Goal: Transaction & Acquisition: Purchase product/service

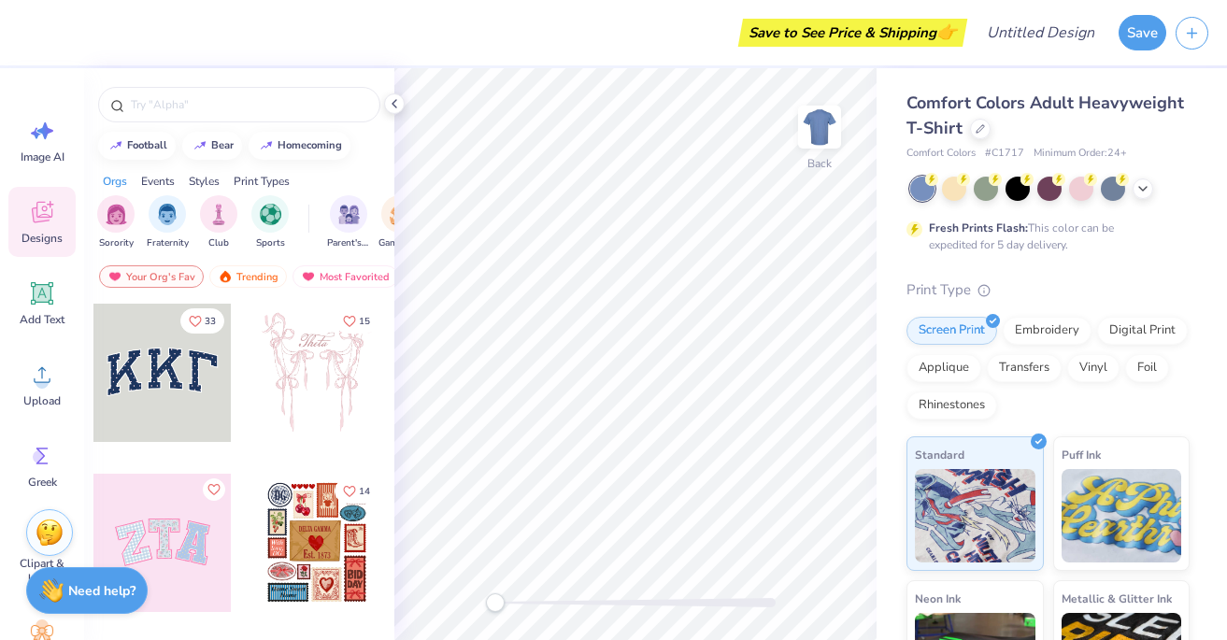
click at [311, 342] on div at bounding box center [317, 373] width 138 height 138
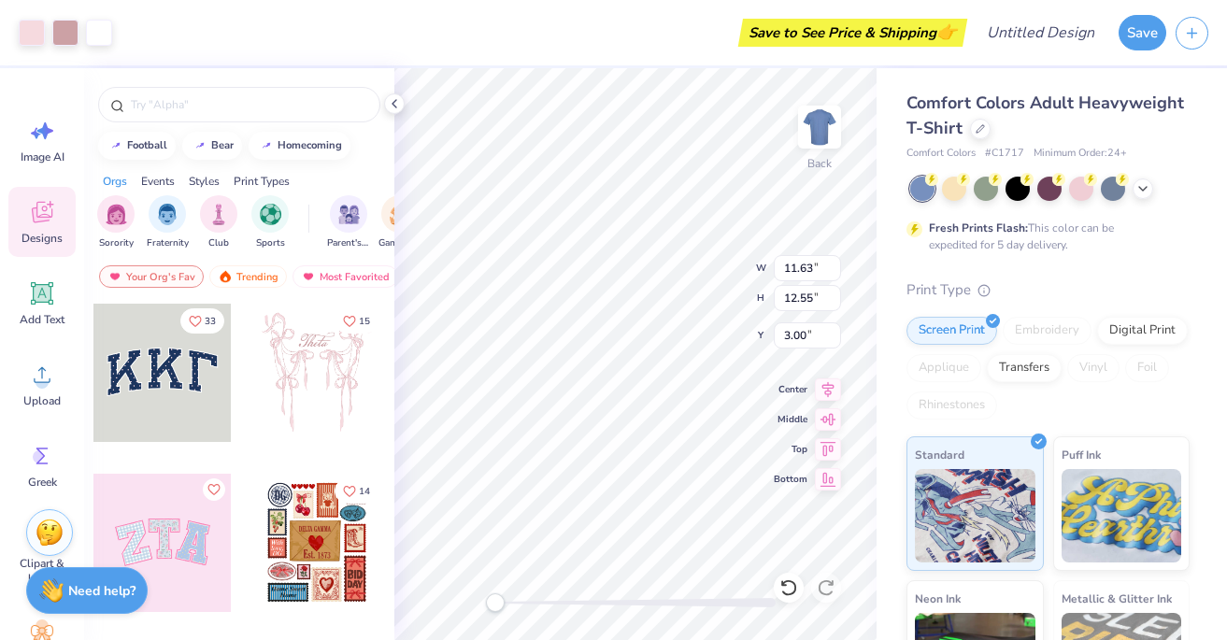
click at [338, 503] on div at bounding box center [317, 543] width 138 height 138
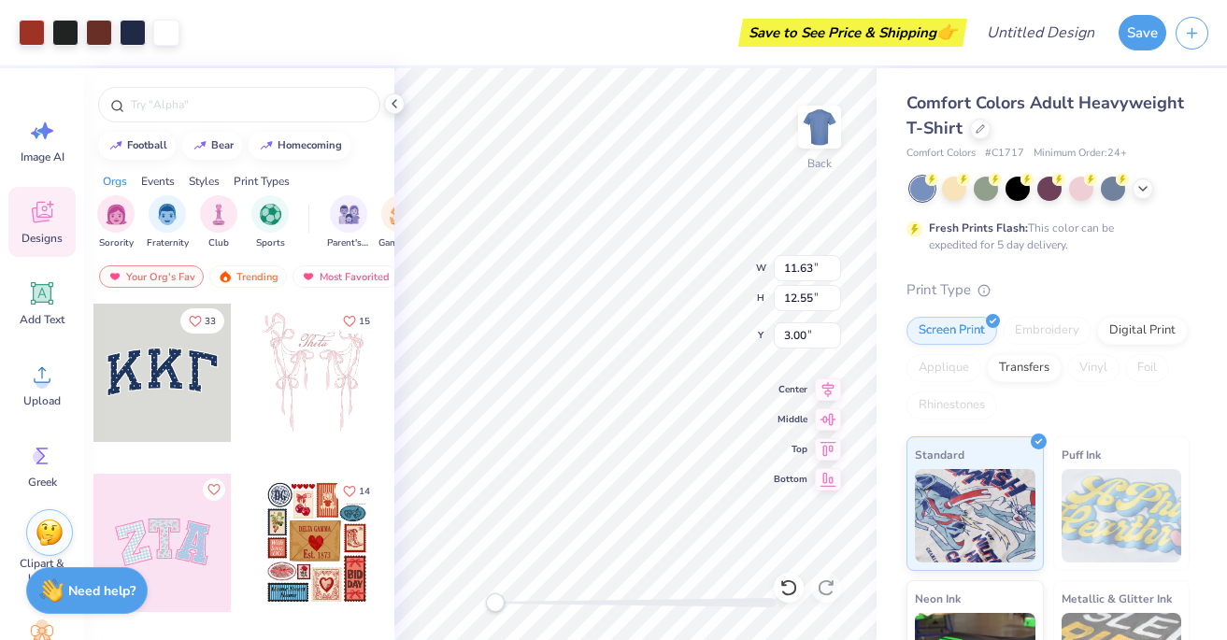
type input "10.86"
type input "13.16"
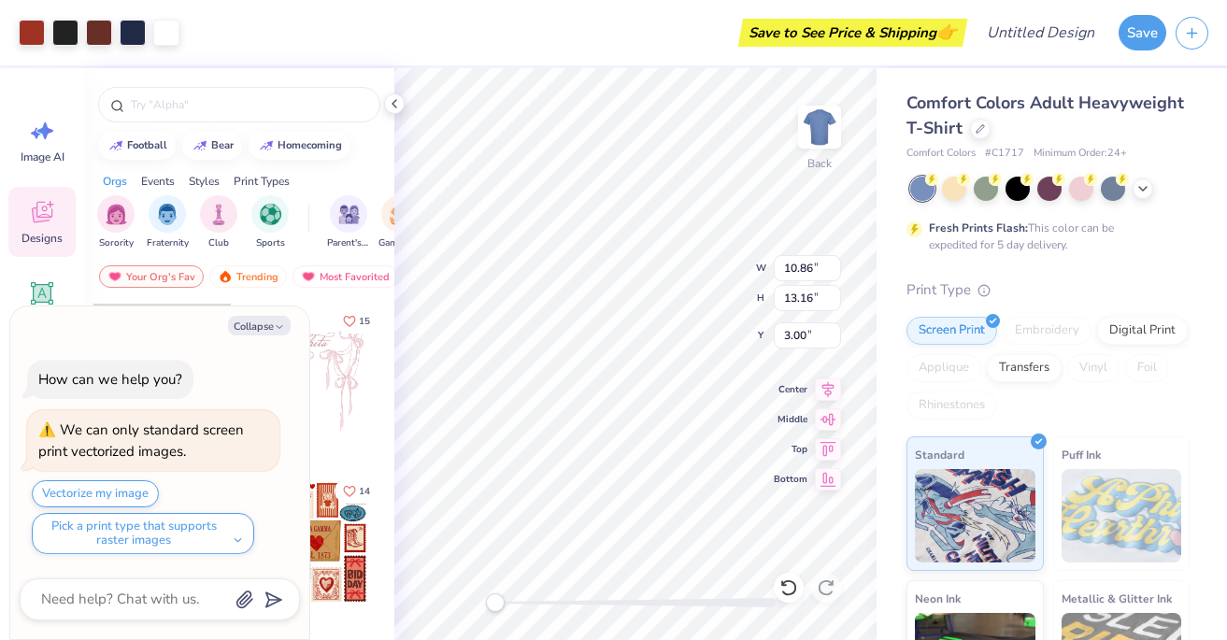
click at [335, 443] on div "15" at bounding box center [317, 387] width 140 height 169
click at [275, 331] on icon "button" at bounding box center [279, 326] width 11 height 11
type textarea "x"
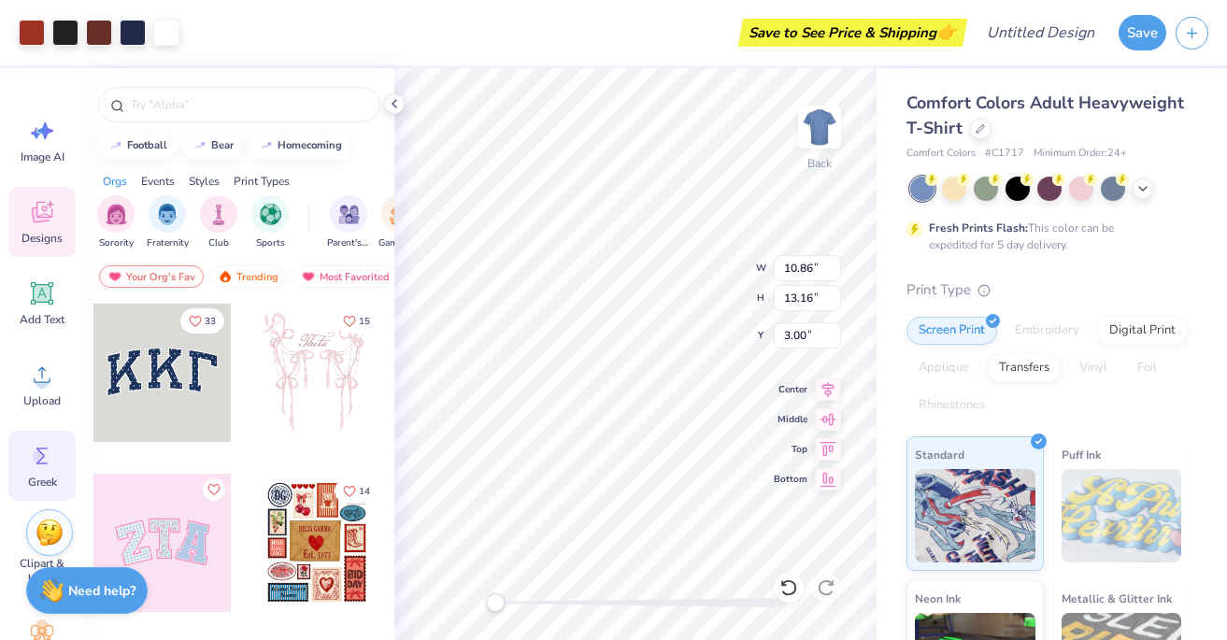
scroll to position [76, 0]
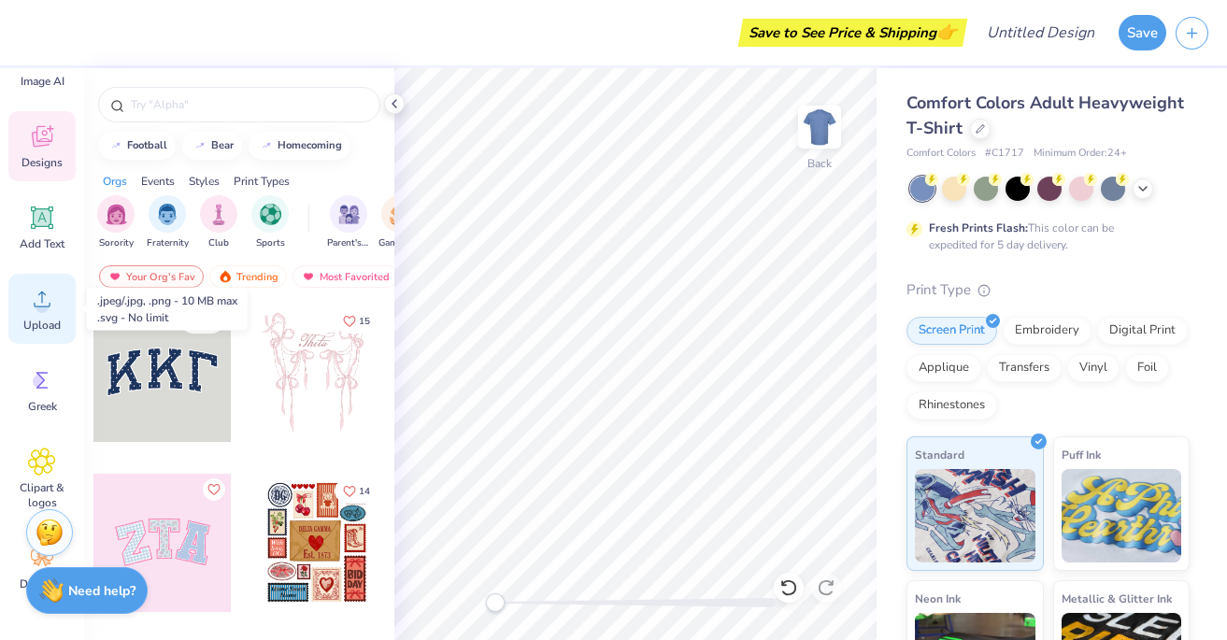
click at [42, 311] on circle at bounding box center [42, 306] width 13 height 13
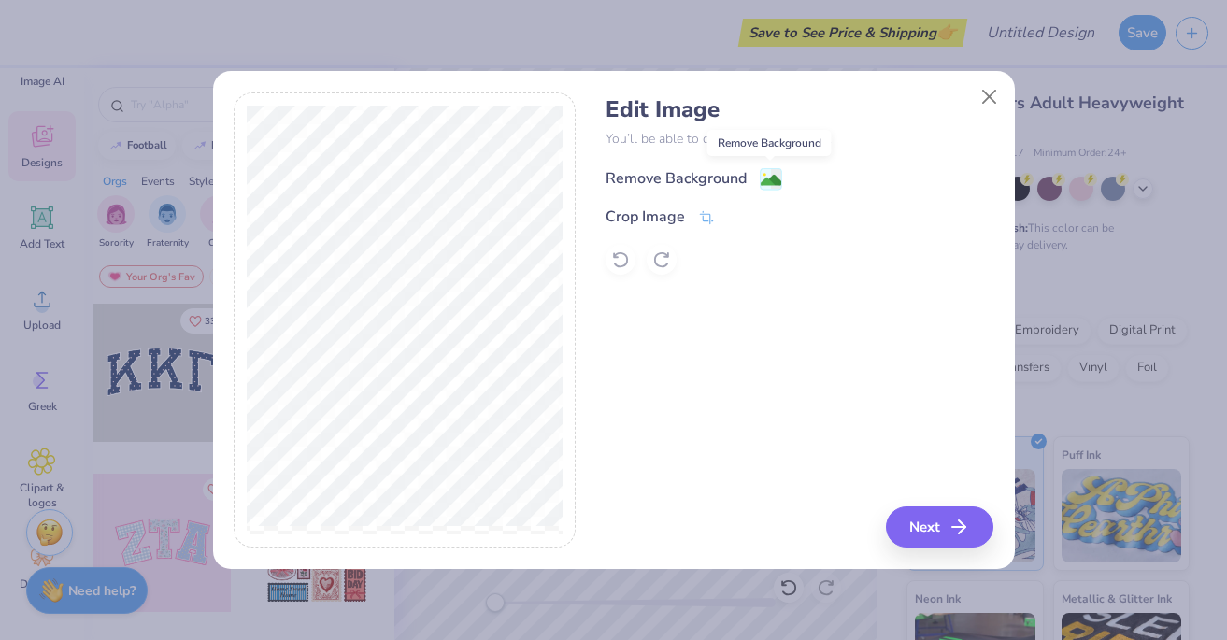
click at [777, 178] on image at bounding box center [771, 180] width 21 height 21
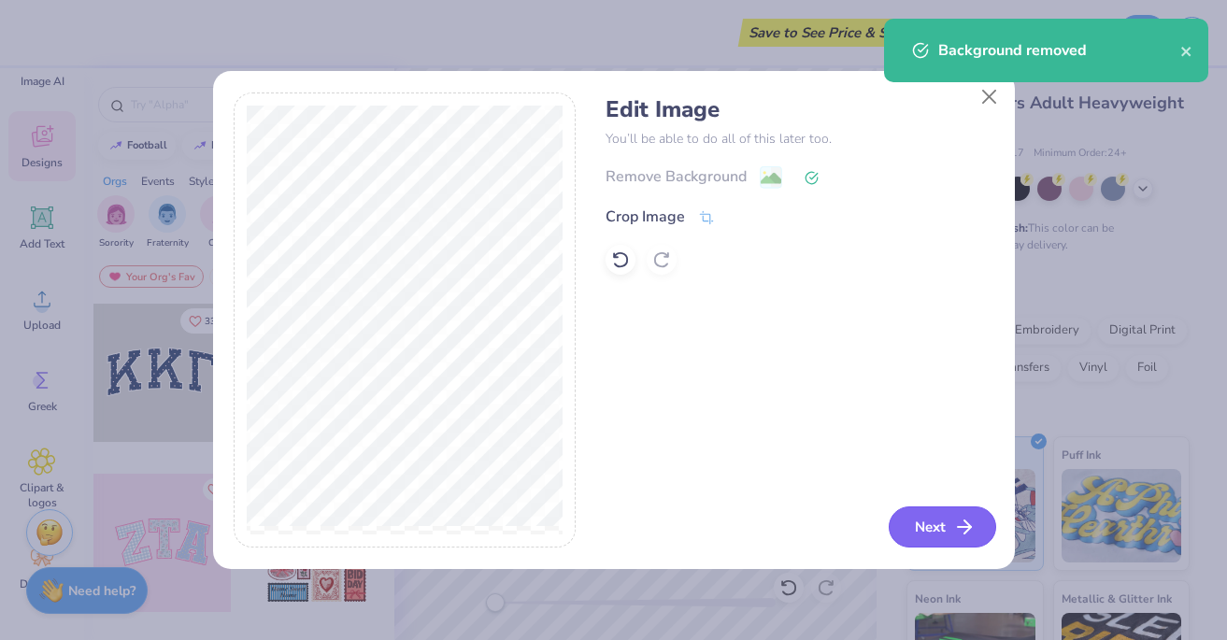
click at [921, 518] on button "Next" at bounding box center [942, 527] width 107 height 41
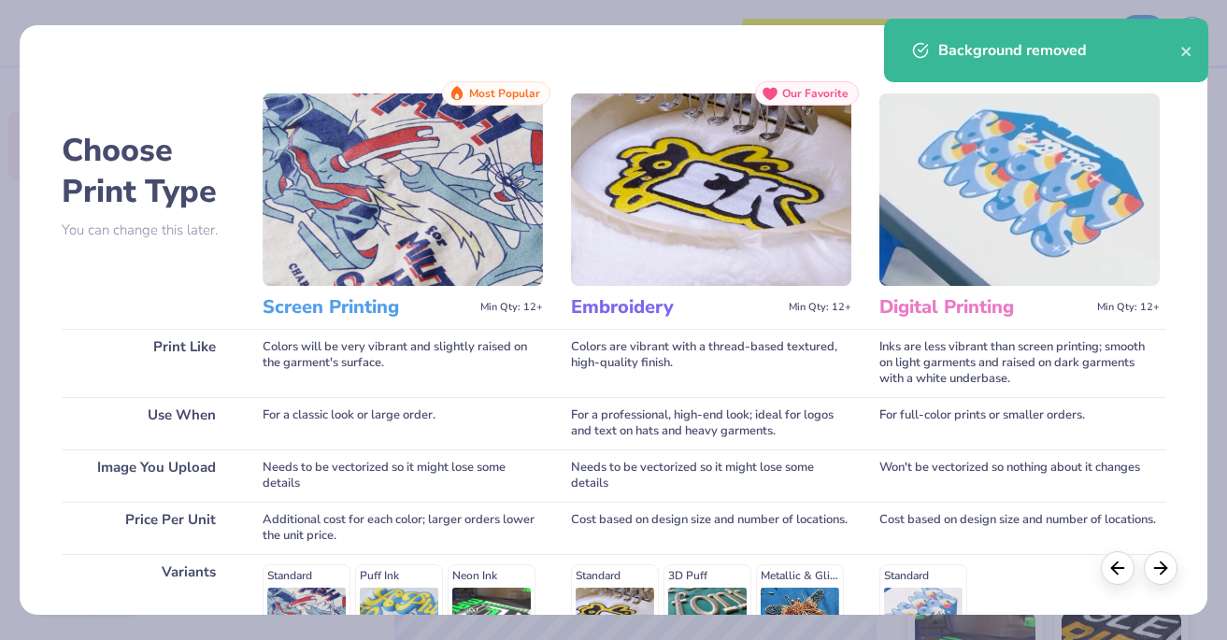
click at [1164, 57] on div "Background removed" at bounding box center [1059, 50] width 242 height 22
click at [1182, 58] on icon "close" at bounding box center [1186, 51] width 13 height 15
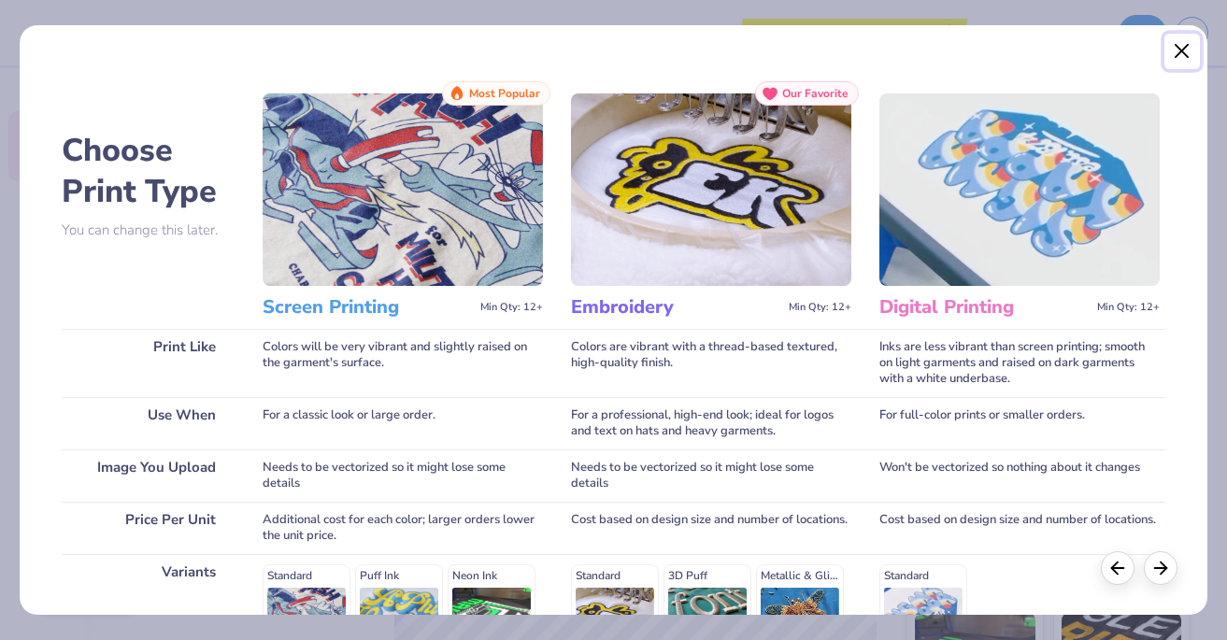
click at [1187, 50] on button "Close" at bounding box center [1182, 52] width 36 height 36
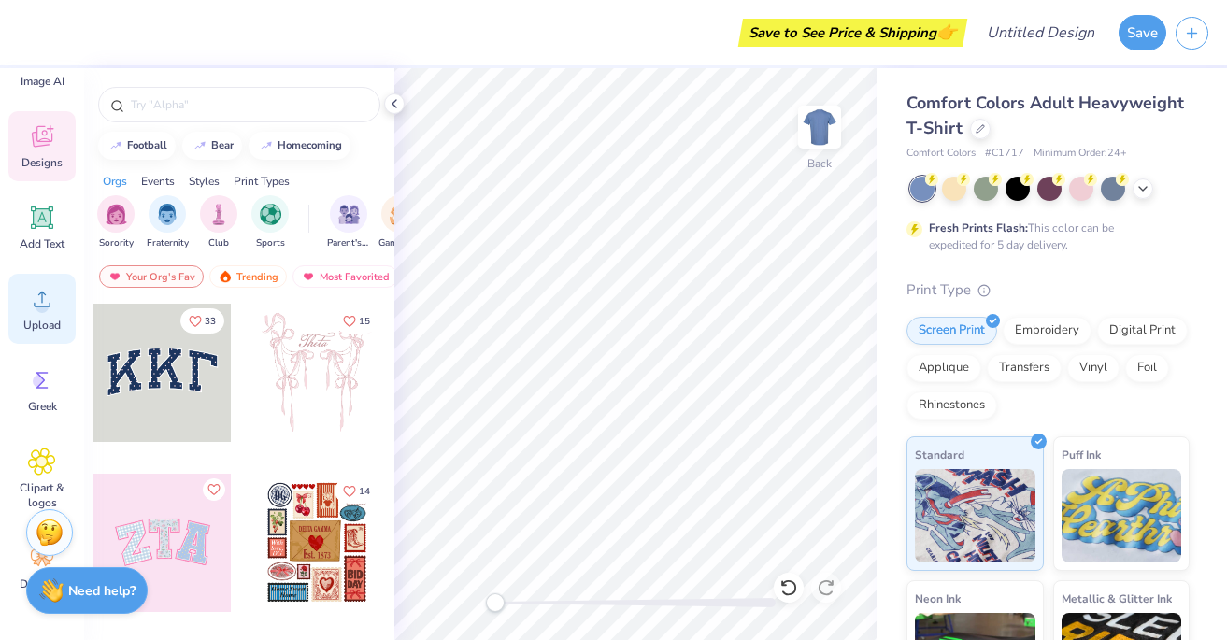
click at [42, 321] on span "Upload" at bounding box center [41, 325] width 37 height 15
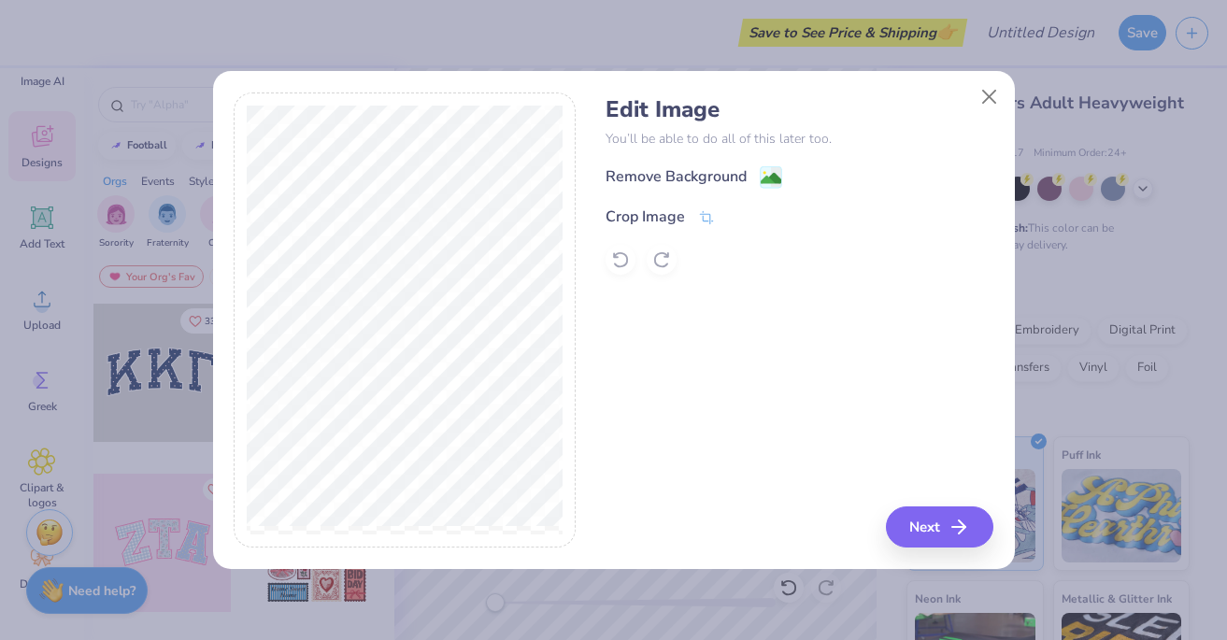
click at [699, 193] on div "Remove Background Crop Image" at bounding box center [800, 219] width 388 height 109
click at [705, 179] on div "Remove Background" at bounding box center [676, 178] width 141 height 22
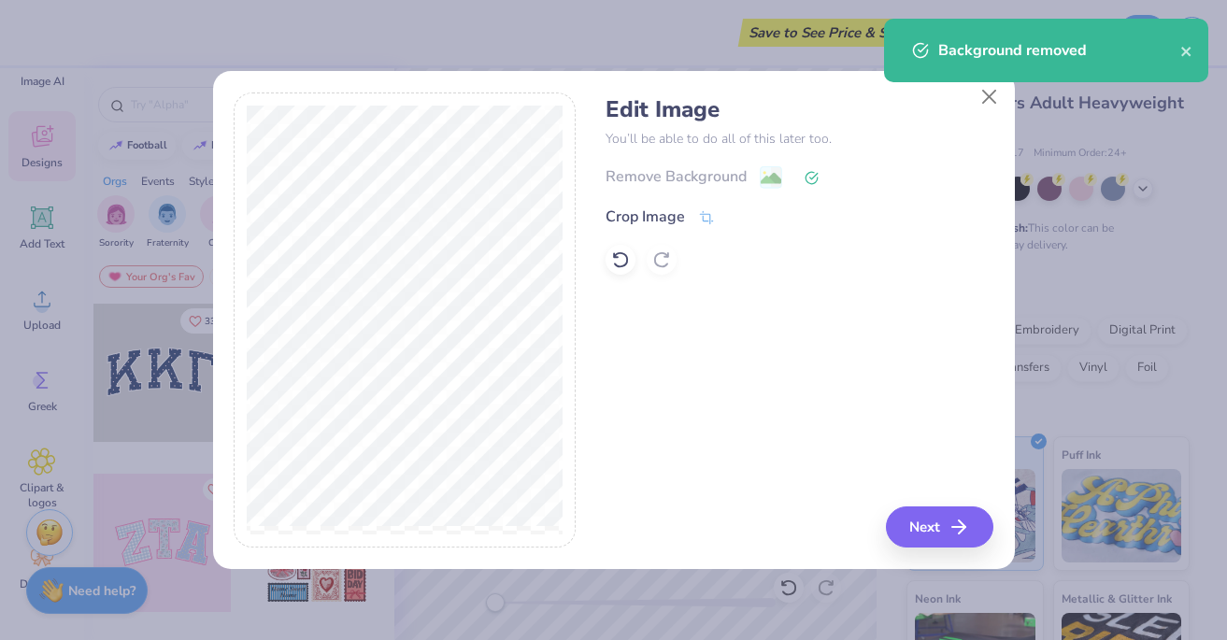
click at [937, 555] on div "Edit Image You’ll be able to do all of this later too. Remove Background Crop I…" at bounding box center [614, 331] width 802 height 477
click at [936, 525] on button "Next" at bounding box center [942, 527] width 107 height 41
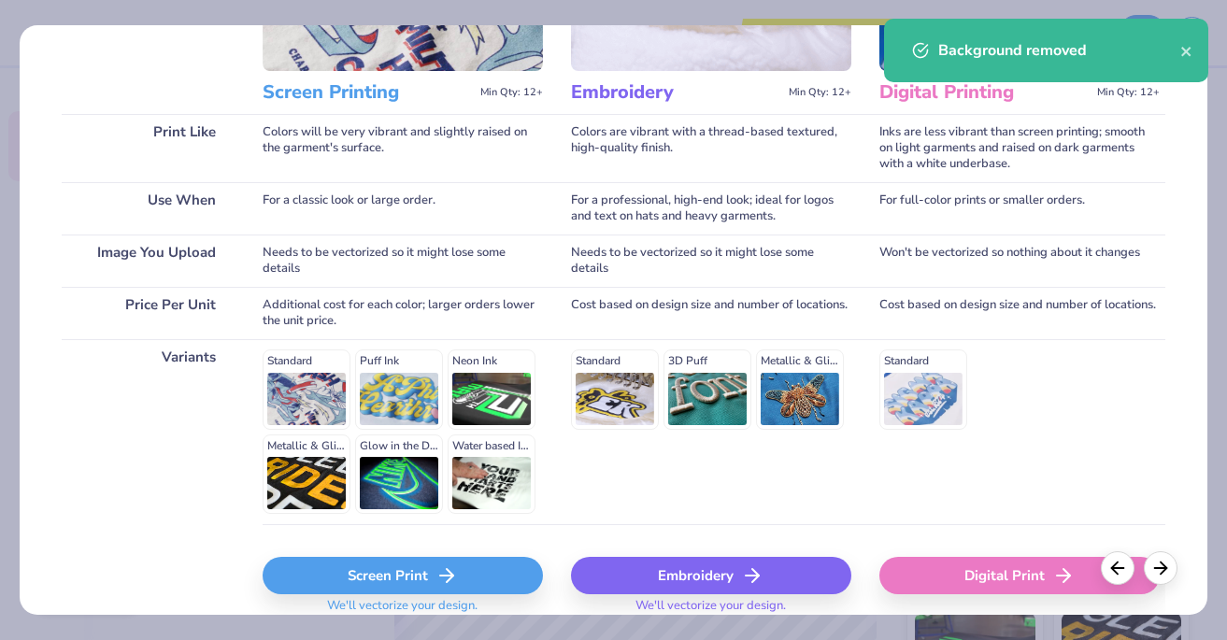
scroll to position [292, 0]
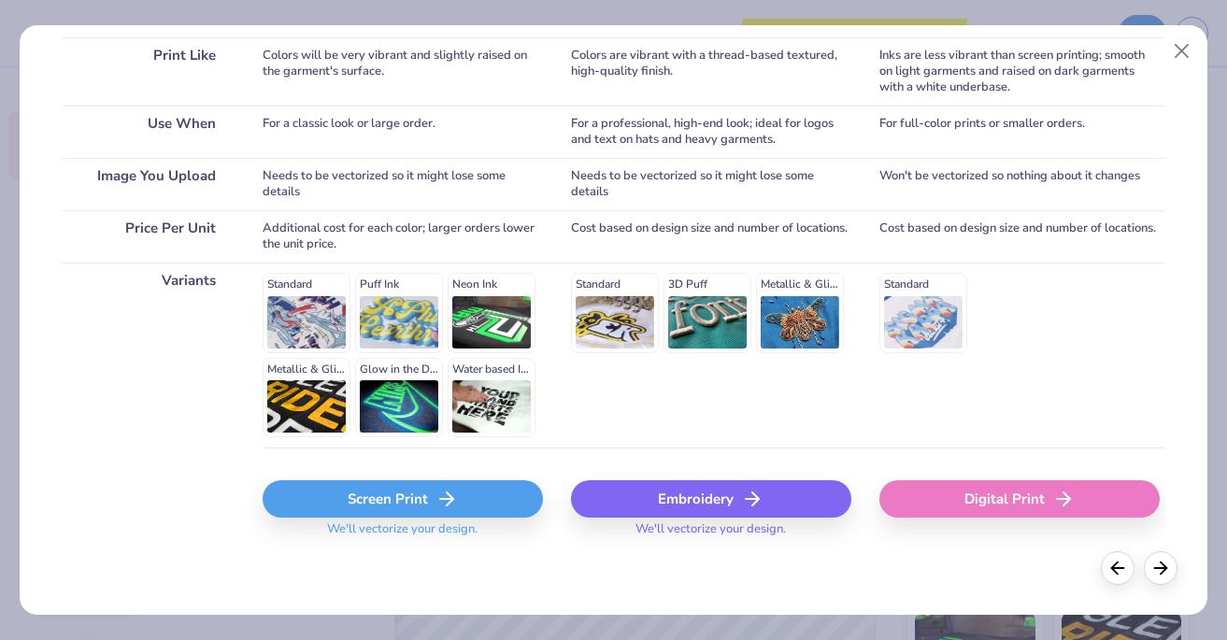
click at [423, 493] on div "Screen Print" at bounding box center [403, 498] width 280 height 37
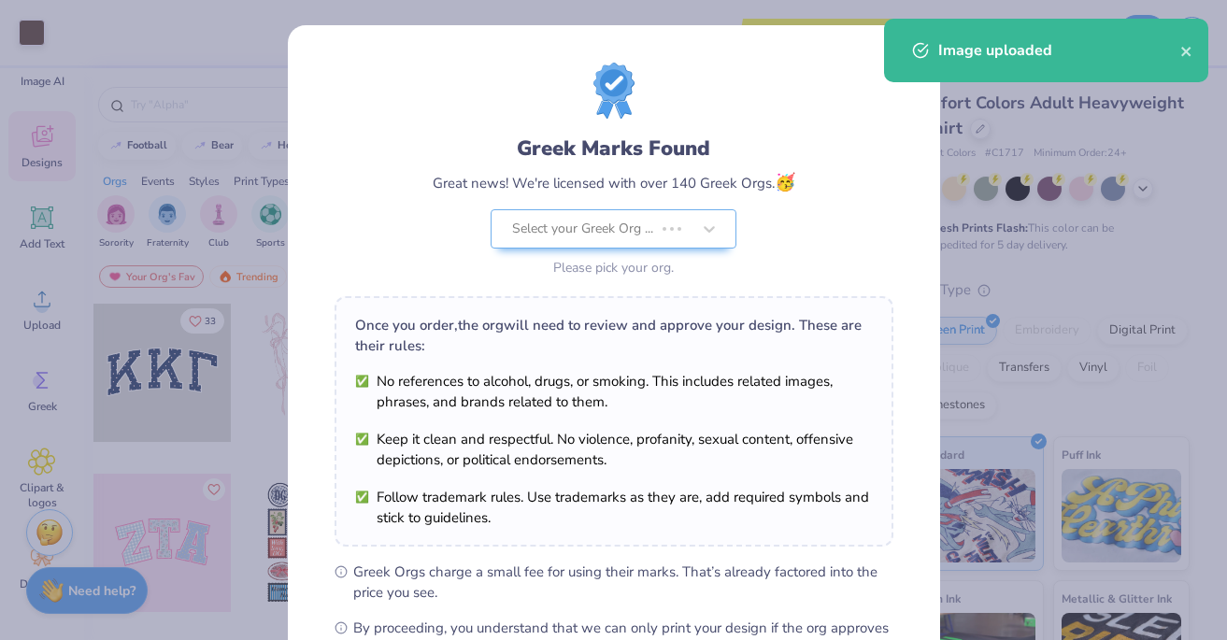
click at [762, 189] on div "Great news! We're licensed with over 140 Greek Orgs. 🥳" at bounding box center [614, 182] width 363 height 25
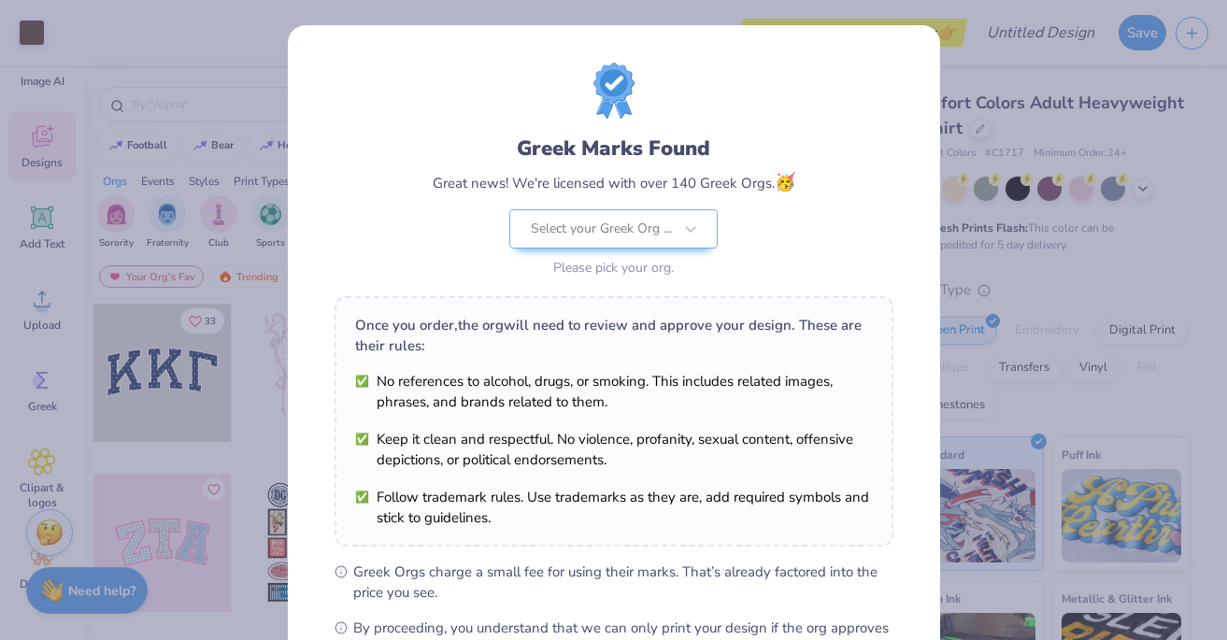
click at [666, 204] on div "Greek Marks Found Great news! We're licensed with over 140 Greek Orgs. 🥳 Select…" at bounding box center [614, 208] width 363 height 148
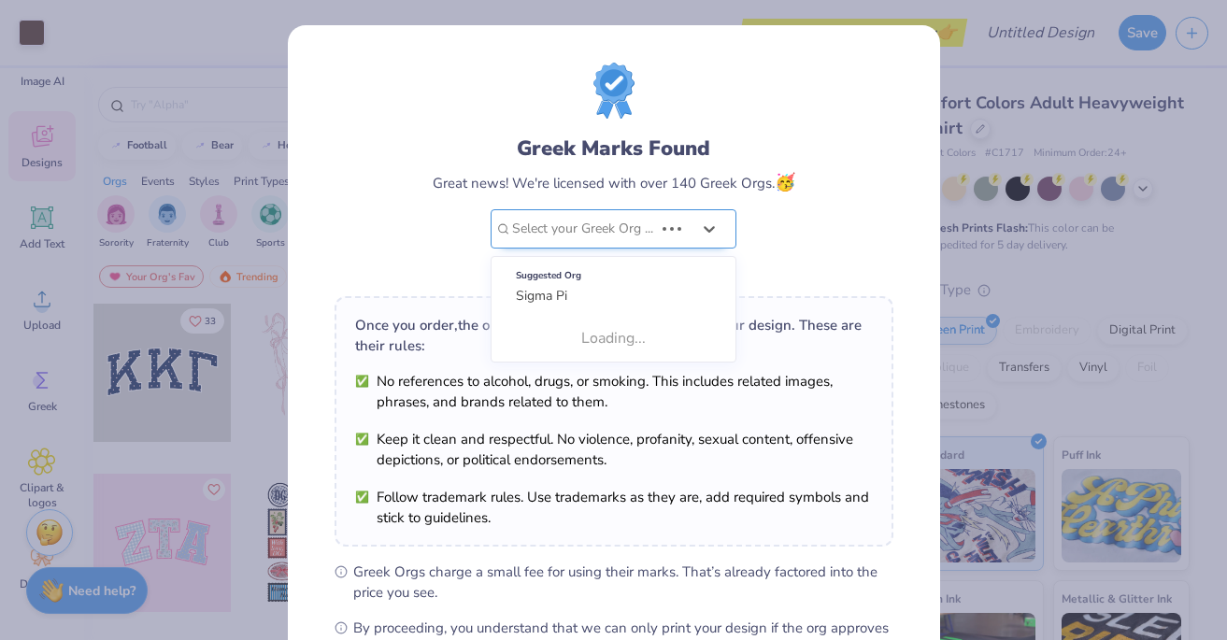
click at [646, 234] on div at bounding box center [582, 229] width 141 height 24
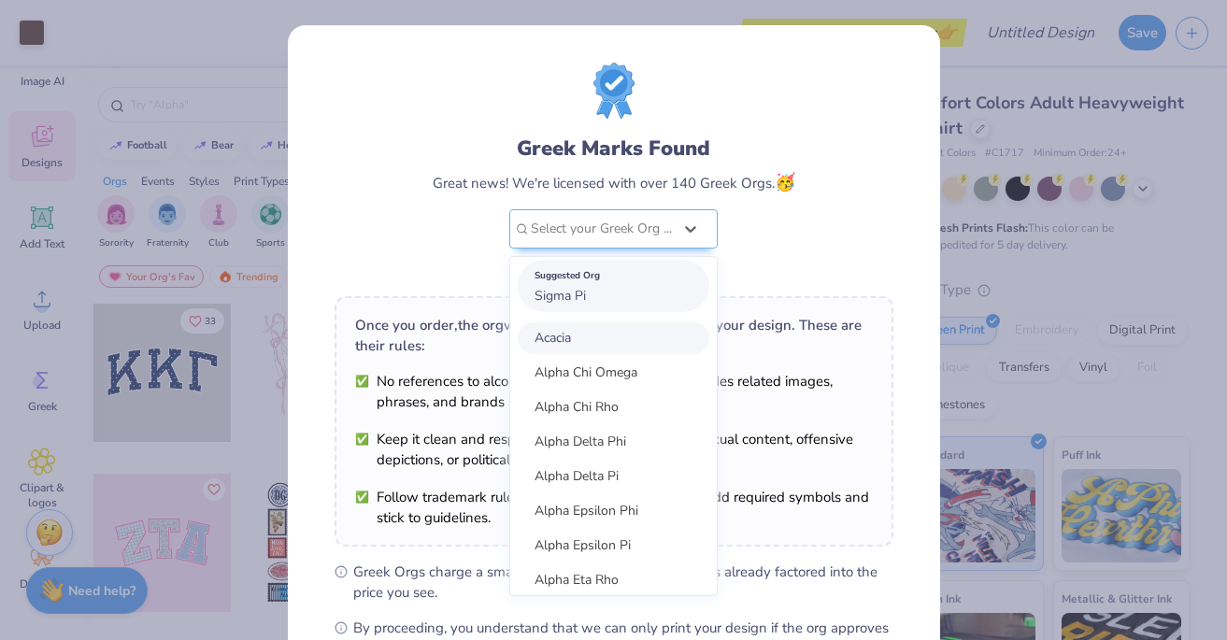
click at [597, 293] on div "Suggested Org Sigma Pi" at bounding box center [614, 286] width 192 height 52
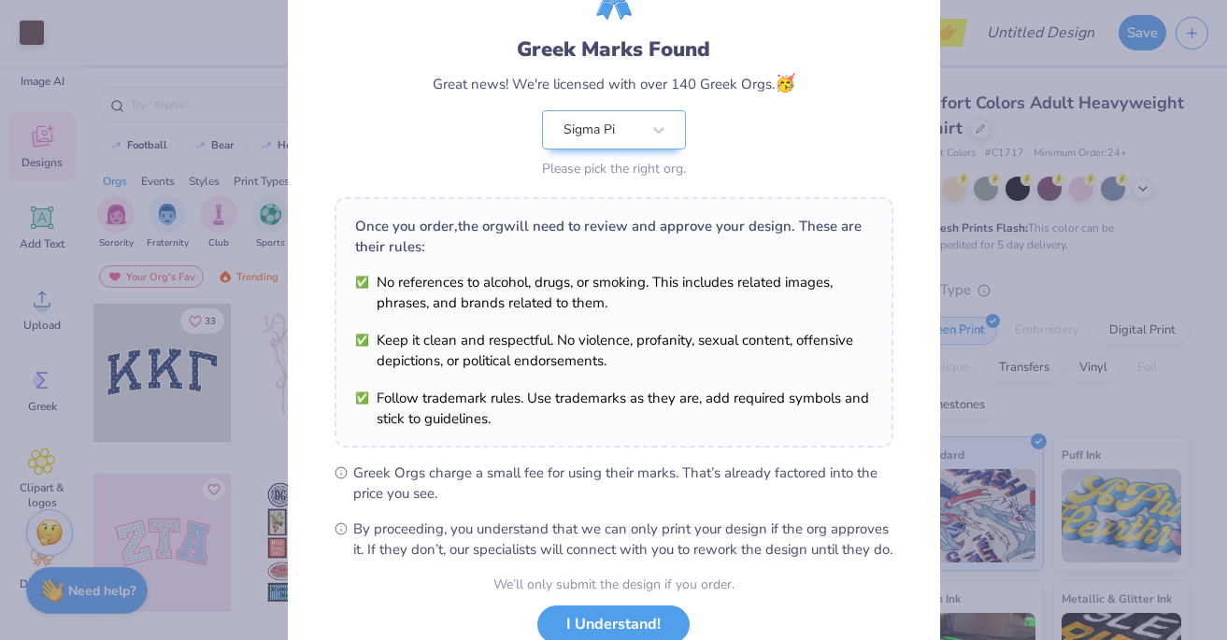
scroll to position [235, 0]
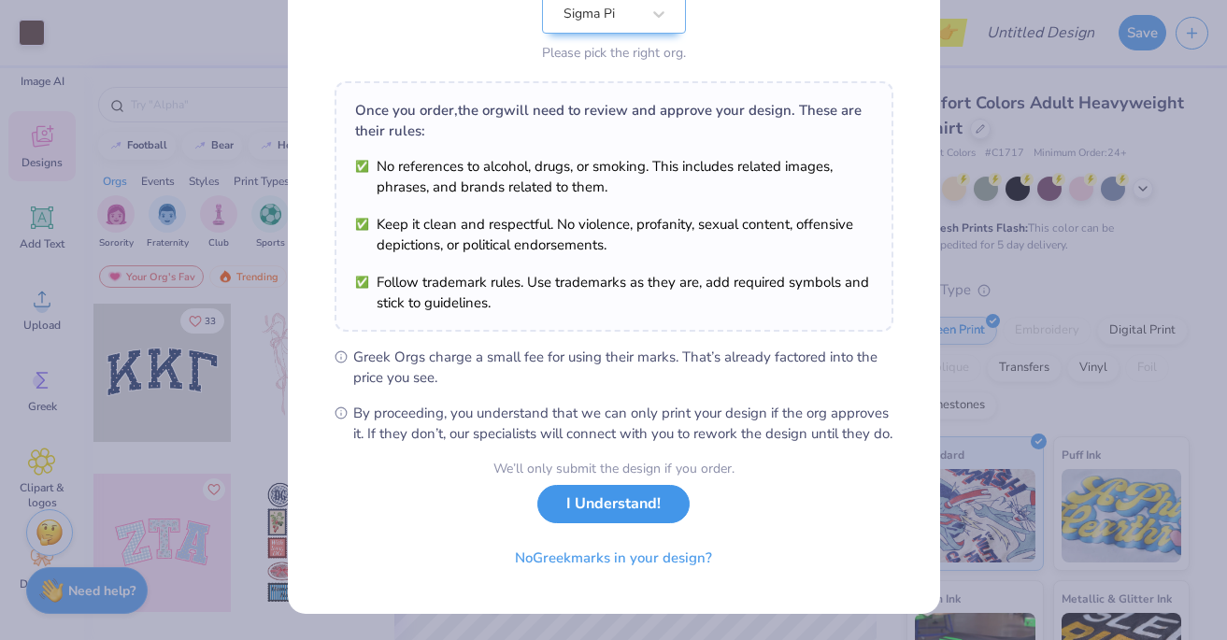
click at [579, 515] on button "I Understand!" at bounding box center [613, 504] width 152 height 38
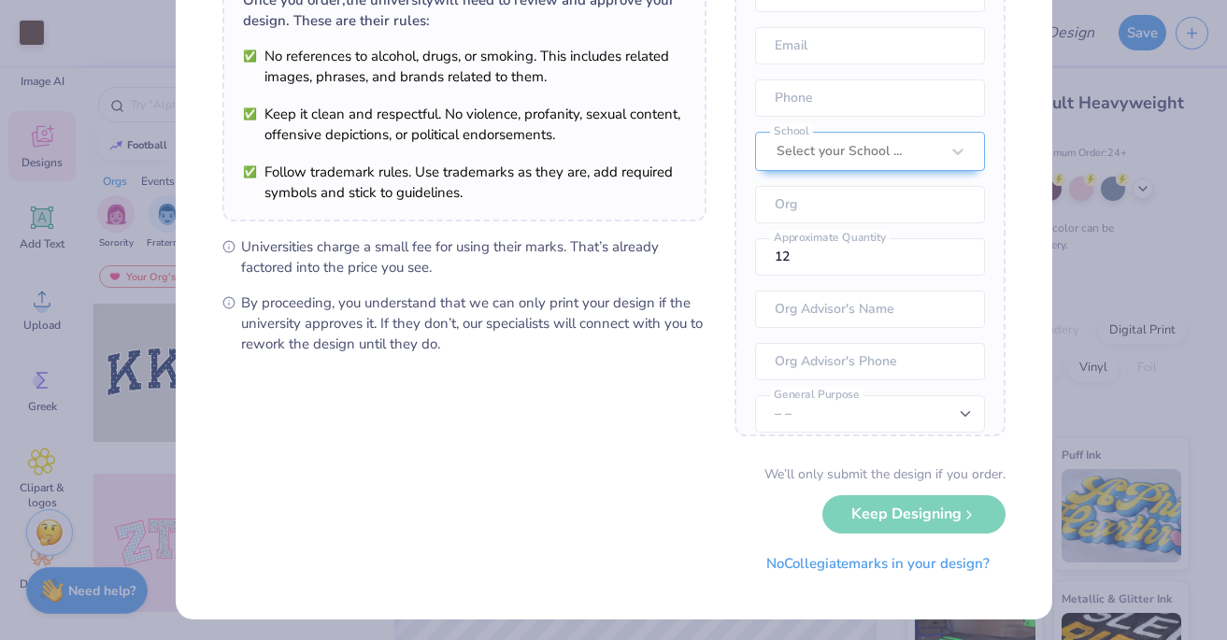
scroll to position [0, 0]
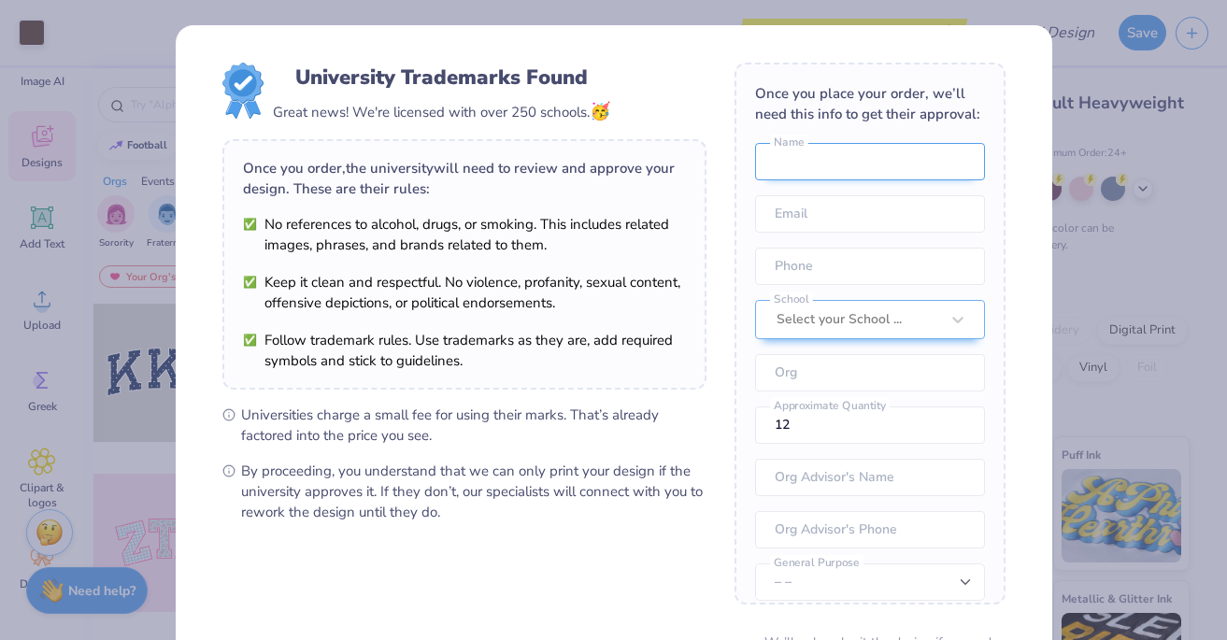
click at [866, 179] on input "text" at bounding box center [870, 161] width 230 height 37
click at [642, 382] on div "Once you order, the university will need to review and approve your design. The…" at bounding box center [464, 264] width 484 height 250
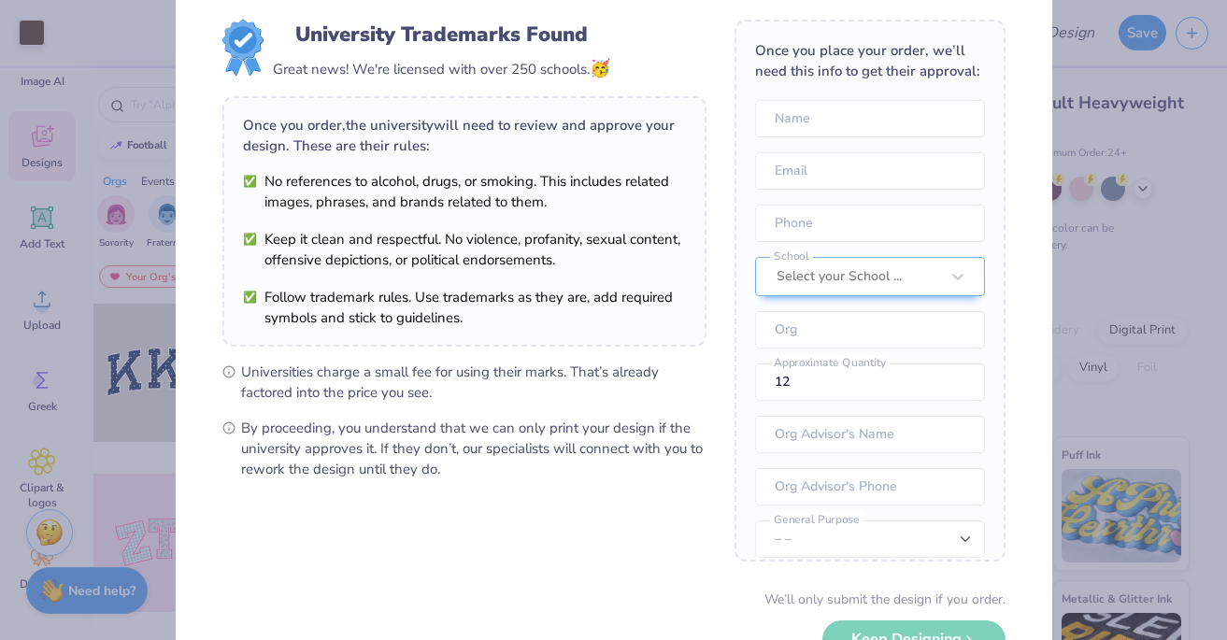
scroll to position [44, 0]
click at [891, 122] on input "text" at bounding box center [870, 117] width 230 height 37
type input "Lizzy Lepley"
type input "(502) 345-8340"
click at [822, 169] on input "email" at bounding box center [870, 169] width 230 height 37
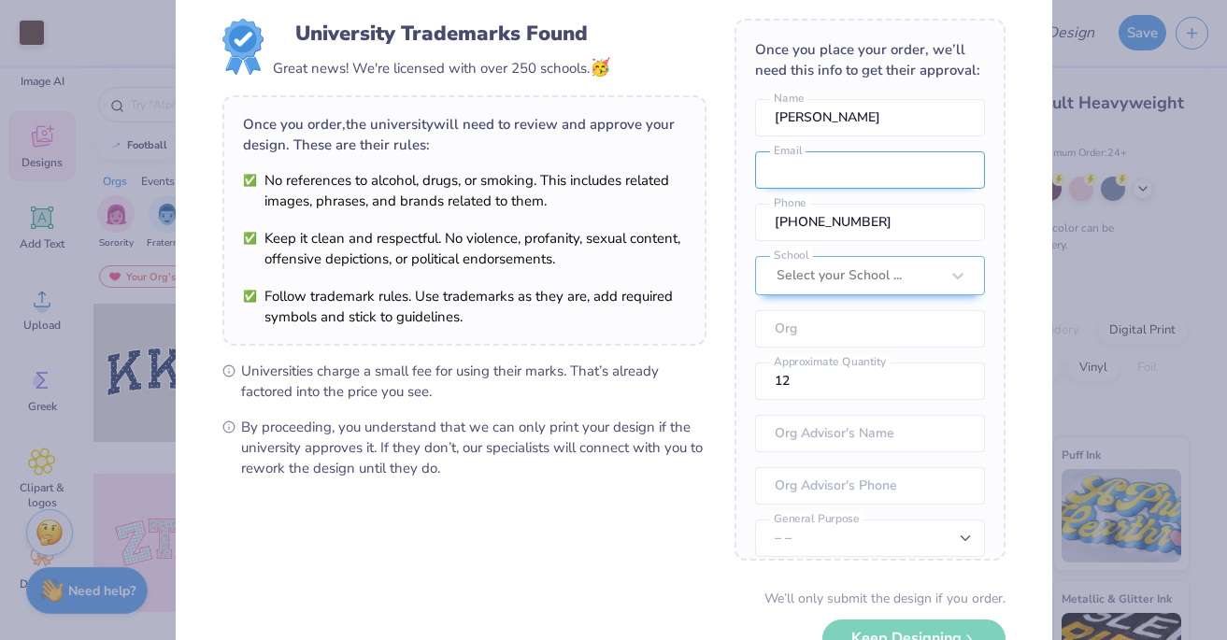
type input "w"
type input "ehhl0112@gmail.com"
click at [833, 274] on div at bounding box center [858, 276] width 163 height 24
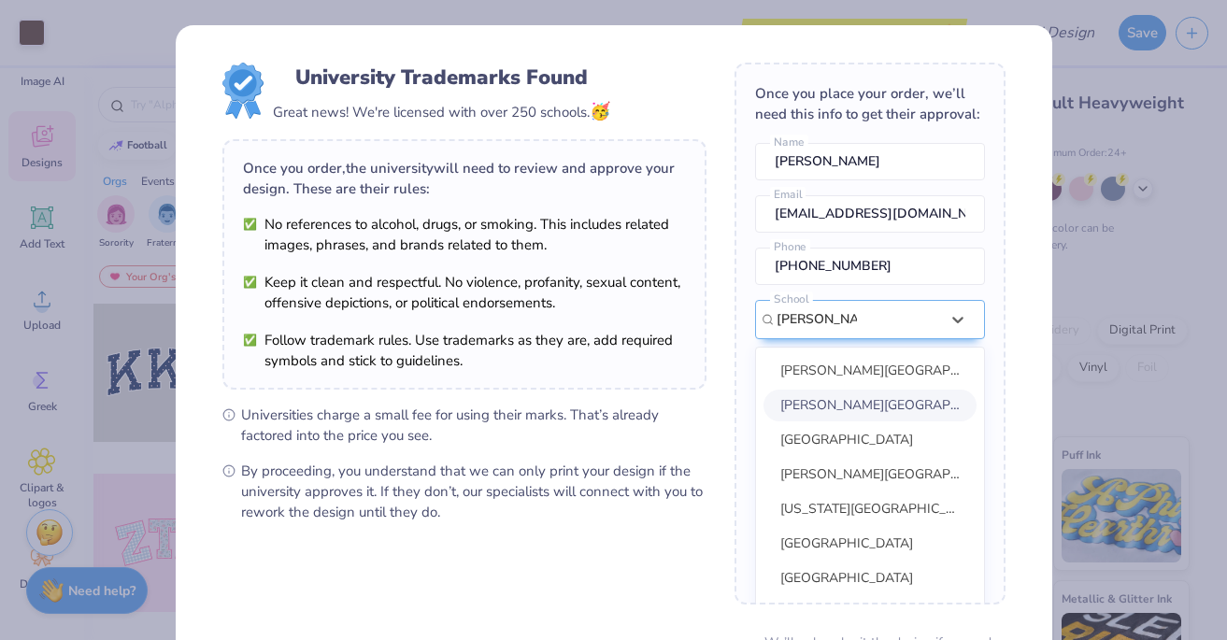
scroll to position [26, 0]
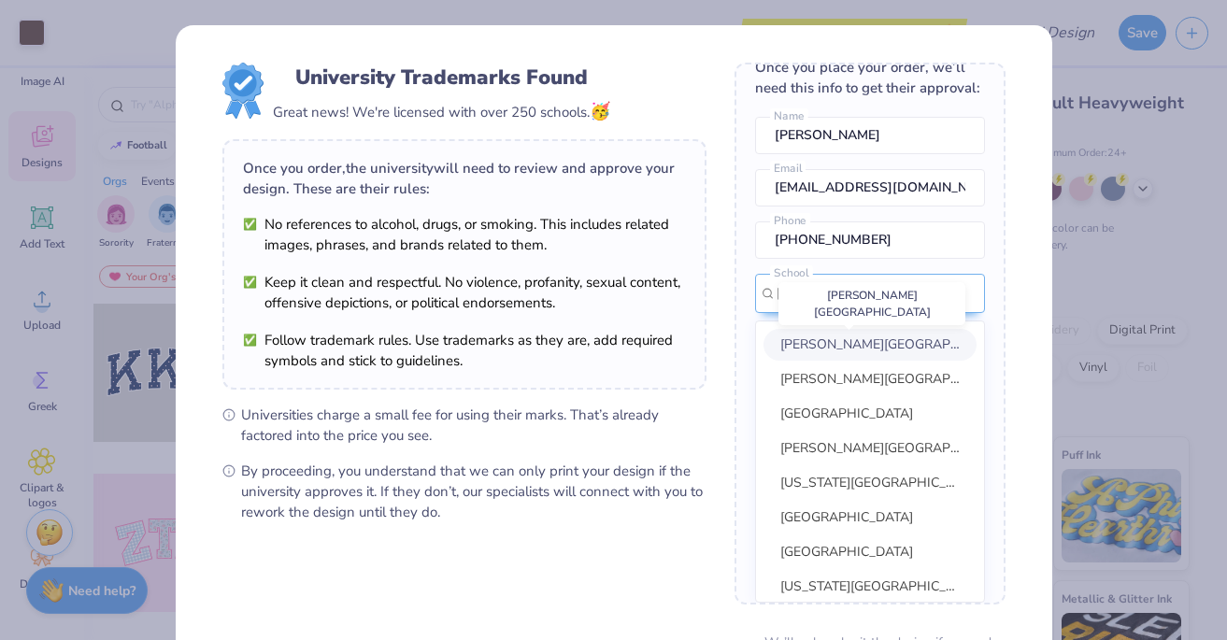
click at [850, 352] on span "Murray State University" at bounding box center [898, 345] width 236 height 18
type input "murray state"
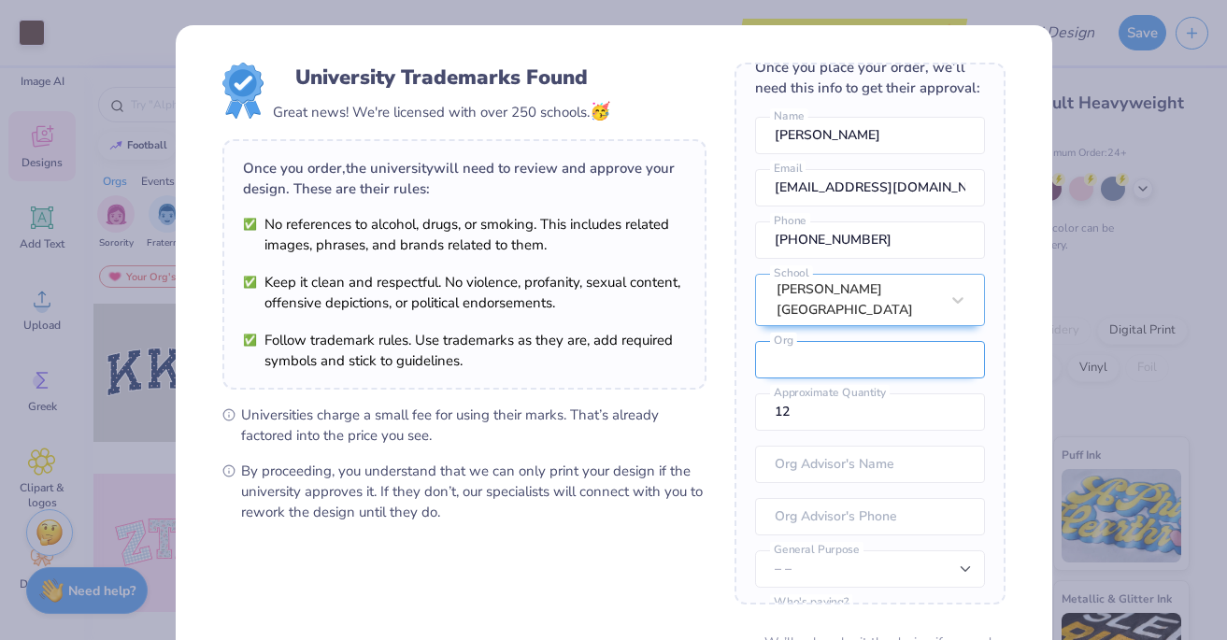
click at [849, 350] on input "text" at bounding box center [870, 359] width 230 height 37
type input "Sigma Pi"
click at [844, 417] on input "12" at bounding box center [870, 411] width 230 height 37
drag, startPoint x: 836, startPoint y: 394, endPoint x: 654, endPoint y: 388, distance: 182.4
click at [654, 388] on form "University Trademarks Found Great news! We're licensed with over 250 schools. 🥳…" at bounding box center [613, 407] width 783 height 688
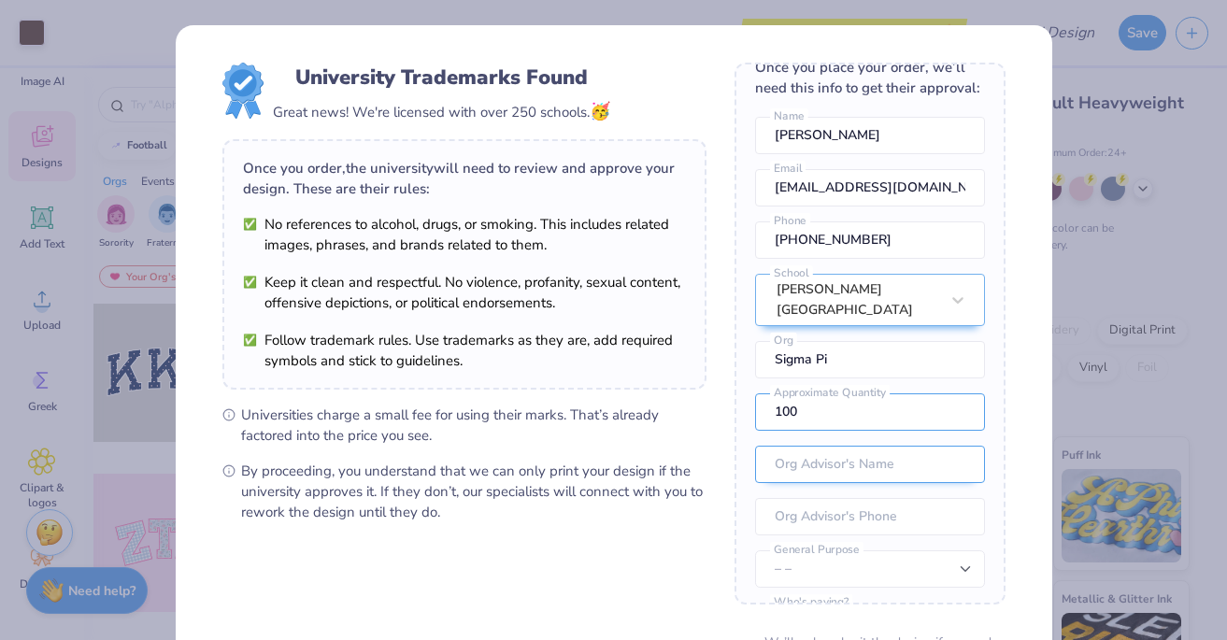
type input "100"
click at [768, 447] on input "text" at bounding box center [870, 464] width 230 height 37
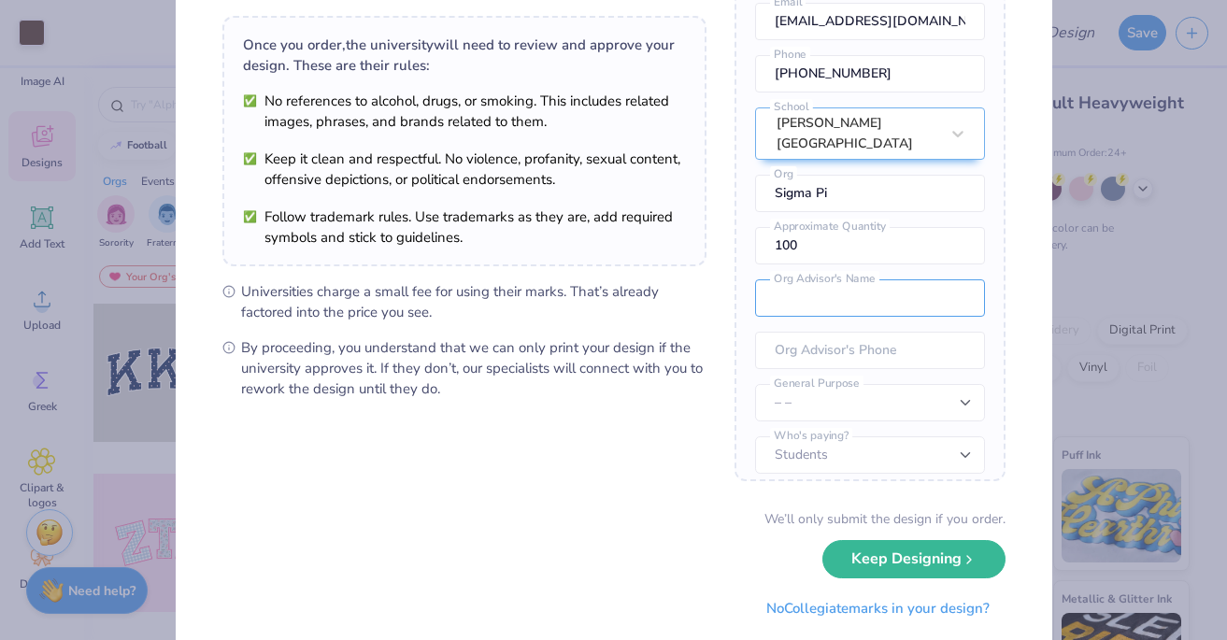
scroll to position [156, 0]
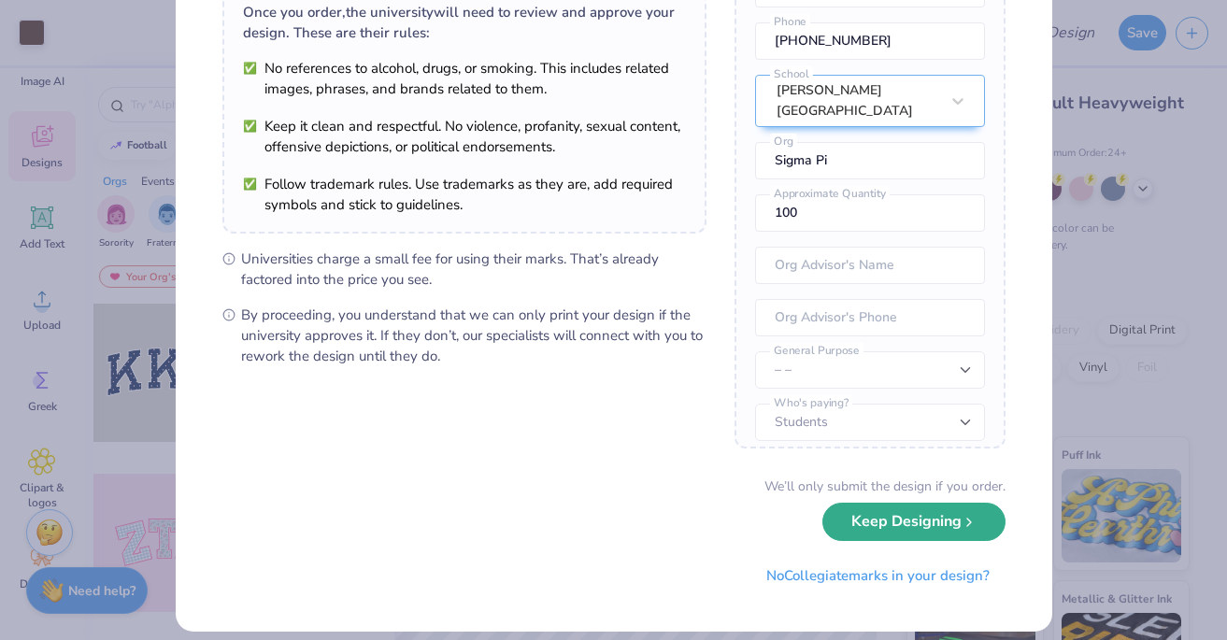
click at [878, 521] on button "Keep Designing" at bounding box center [913, 522] width 183 height 38
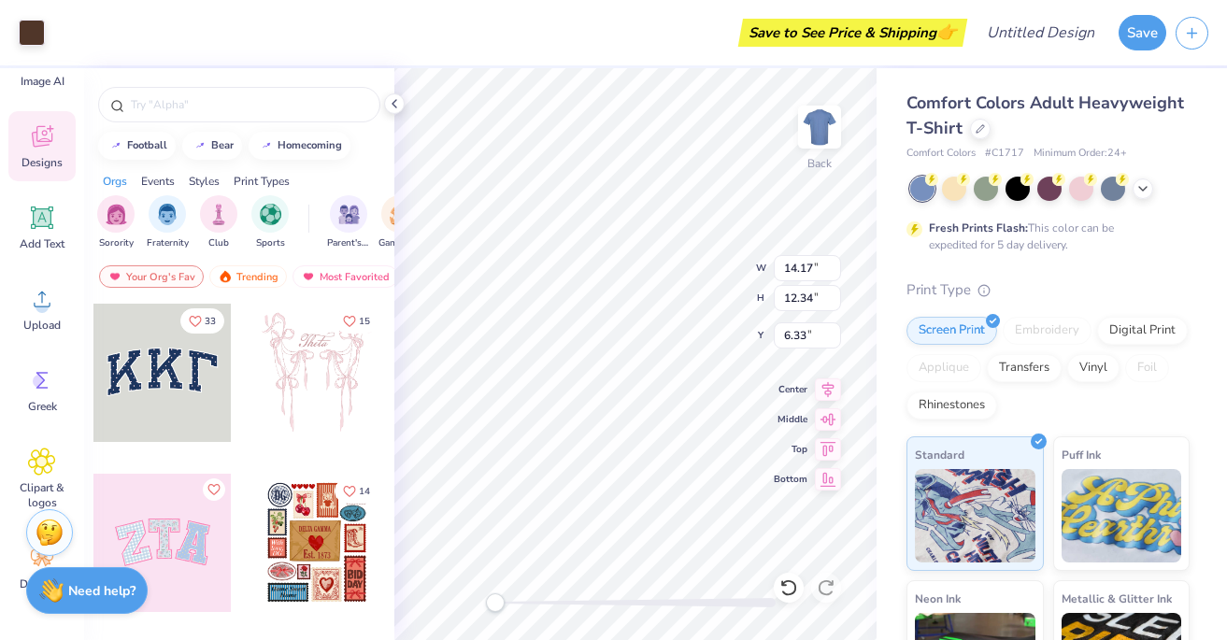
scroll to position [0, 0]
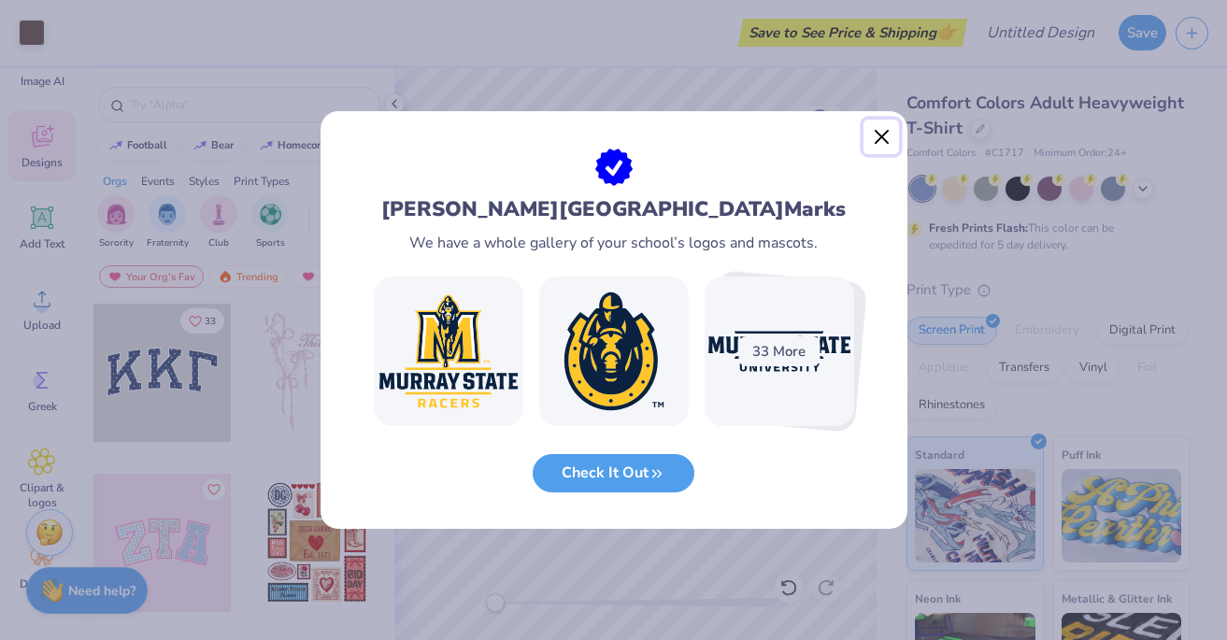
click at [883, 131] on button "Close" at bounding box center [882, 138] width 36 height 36
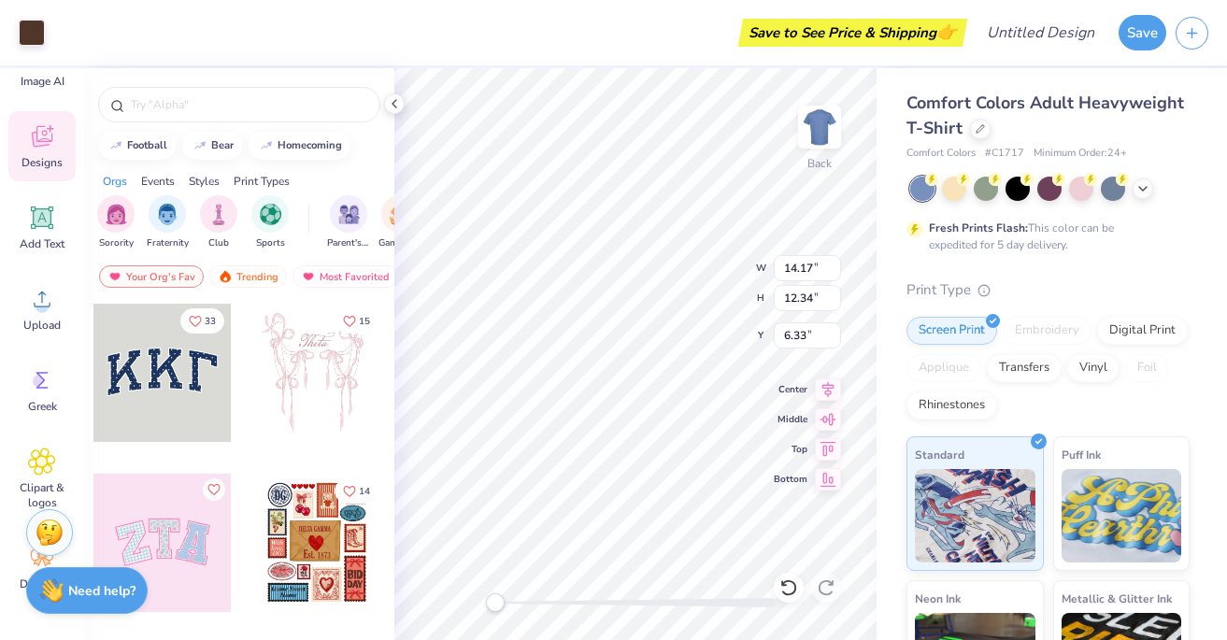
type input "14.03"
type input "12.22"
type input "2.57"
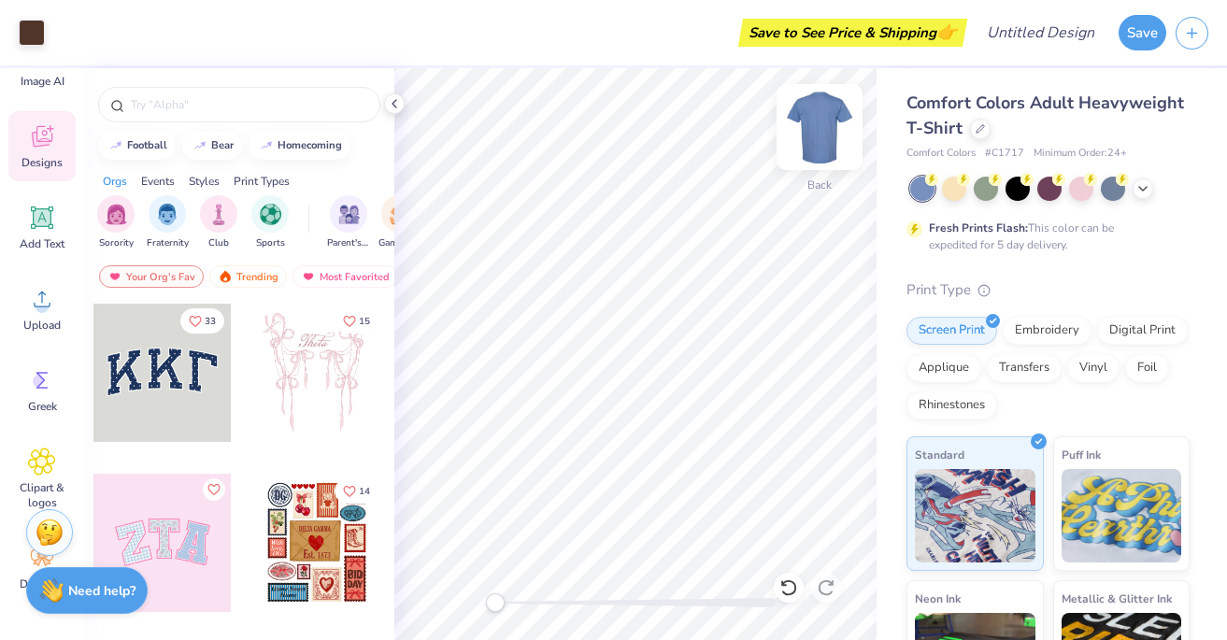
click at [810, 130] on img at bounding box center [819, 127] width 75 height 75
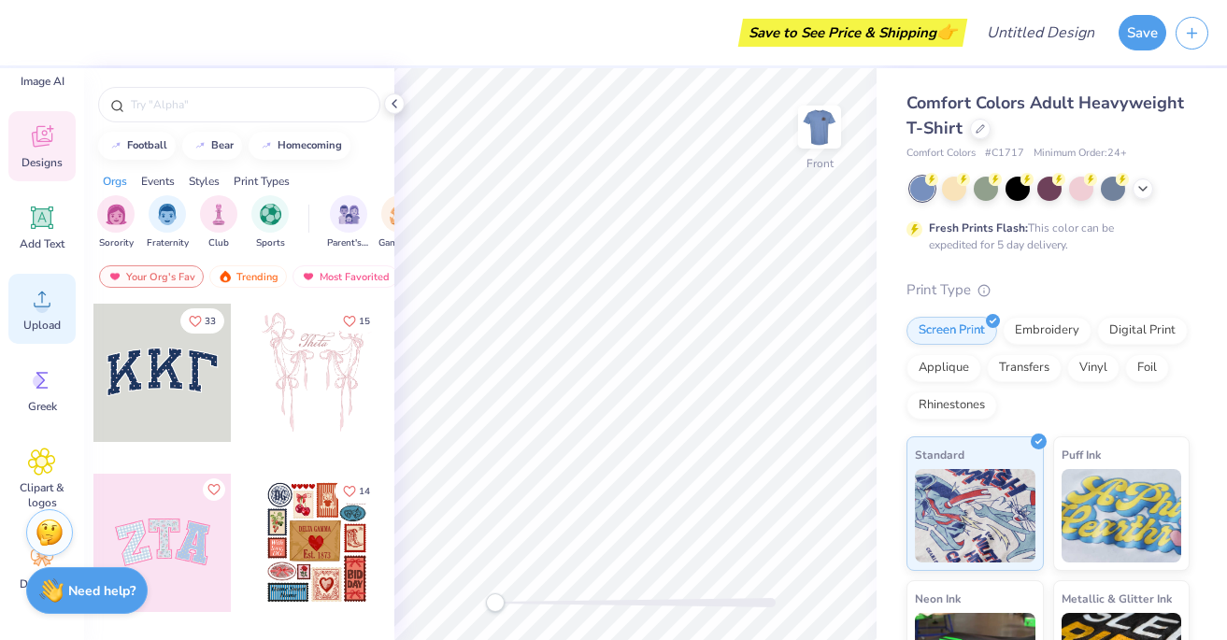
click at [37, 336] on div "Upload" at bounding box center [41, 309] width 67 height 70
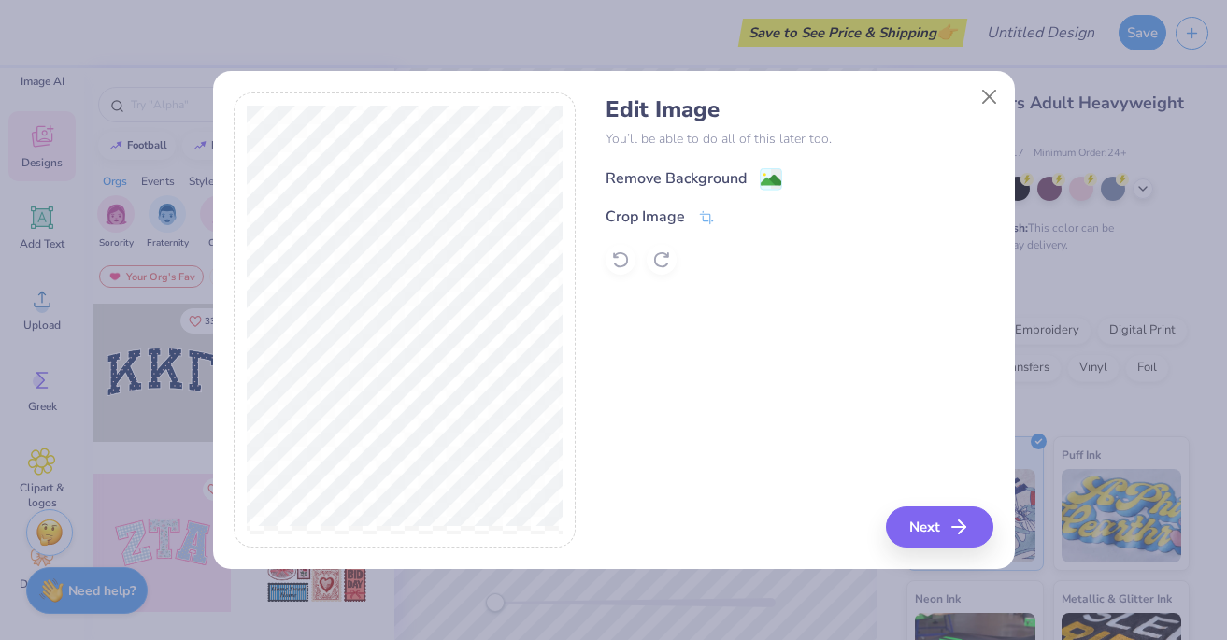
click at [726, 179] on div "Remove Background" at bounding box center [676, 178] width 141 height 22
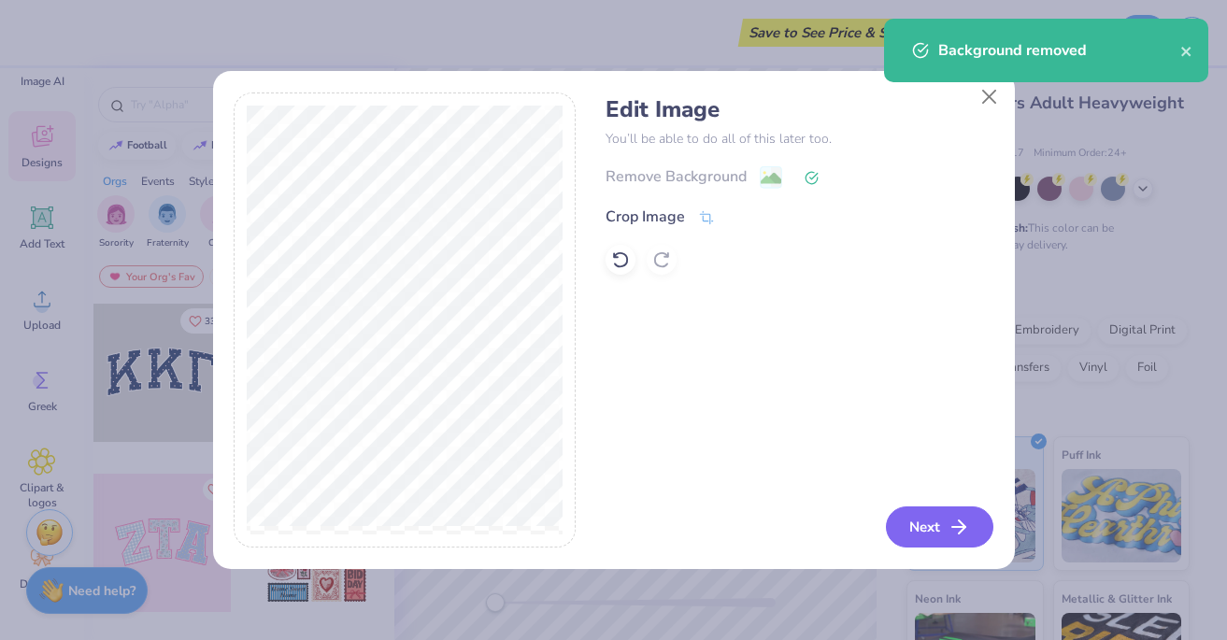
click at [941, 528] on button "Next" at bounding box center [939, 527] width 107 height 41
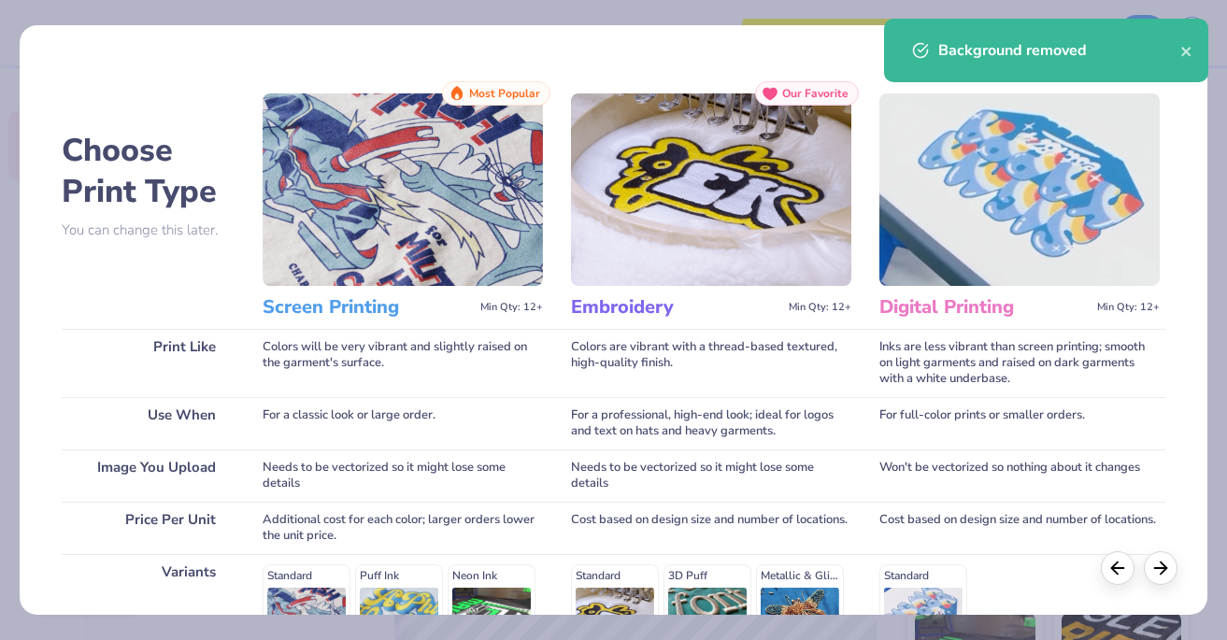
scroll to position [292, 0]
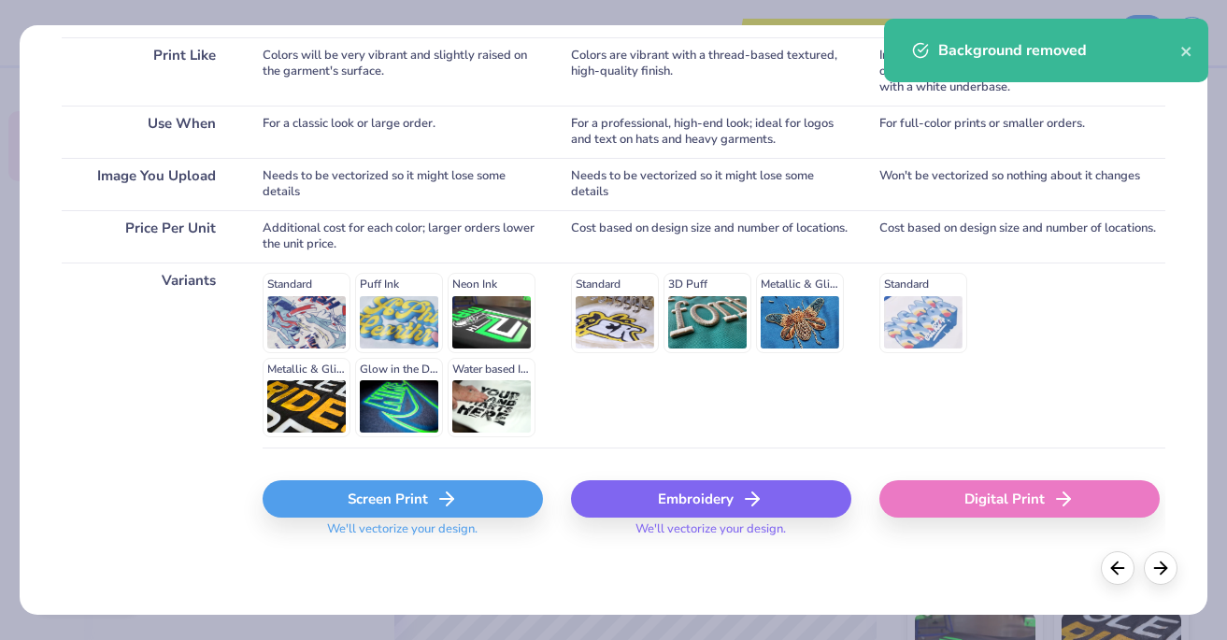
click at [405, 526] on span "We'll vectorize your design." at bounding box center [402, 534] width 165 height 27
click at [413, 501] on div "Screen Print" at bounding box center [403, 498] width 280 height 37
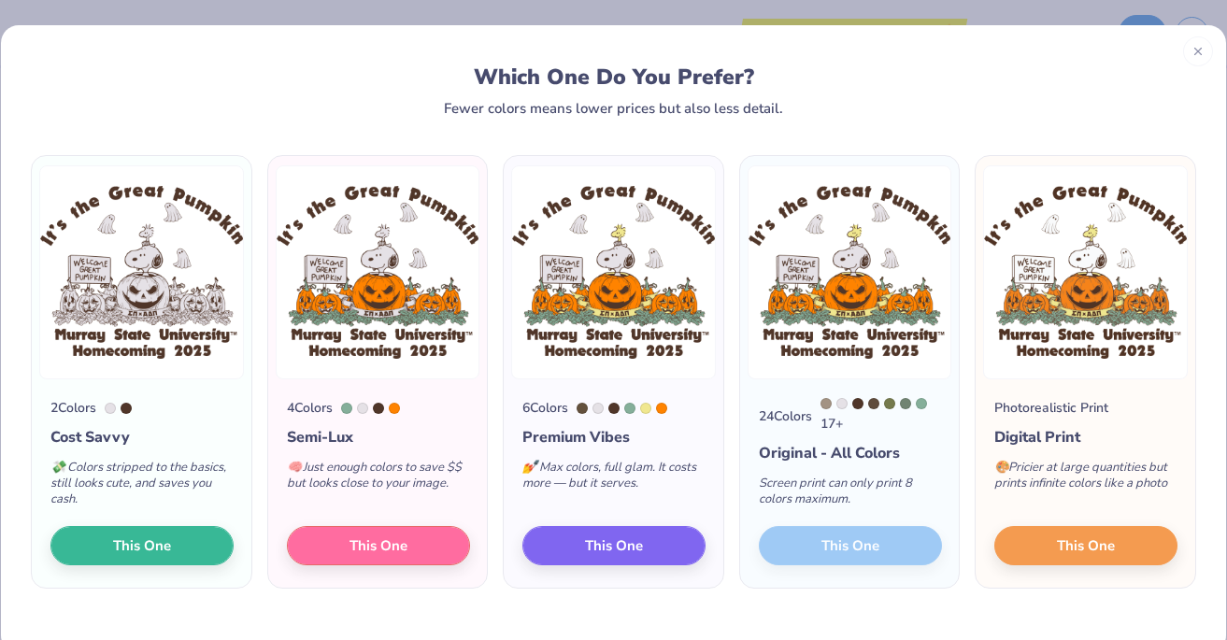
click at [875, 549] on div "24 Colors 17 + Original - All Colors Screen print can only print 8 colors maxim…" at bounding box center [850, 483] width 220 height 208
click at [862, 371] on img at bounding box center [850, 272] width 205 height 214
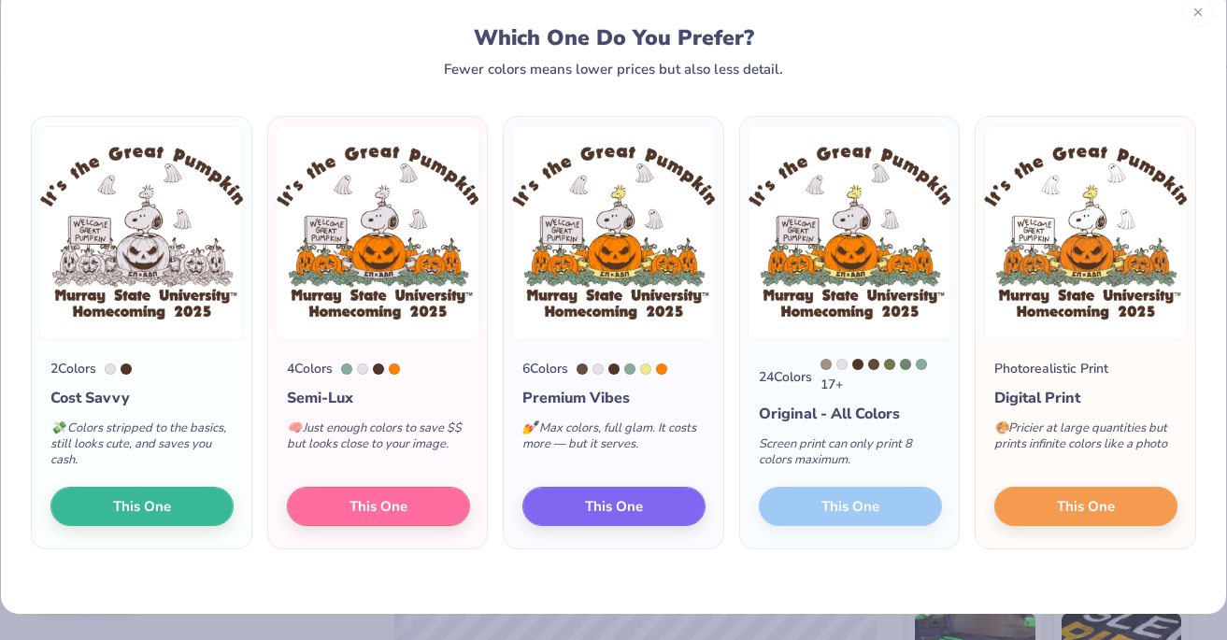
click at [836, 507] on div "24 Colors 17 + Original - All Colors Screen print can only print 8 colors maxim…" at bounding box center [850, 444] width 220 height 208
click at [820, 496] on div "24 Colors 17 + Original - All Colors Screen print can only print 8 colors maxim…" at bounding box center [850, 444] width 220 height 208
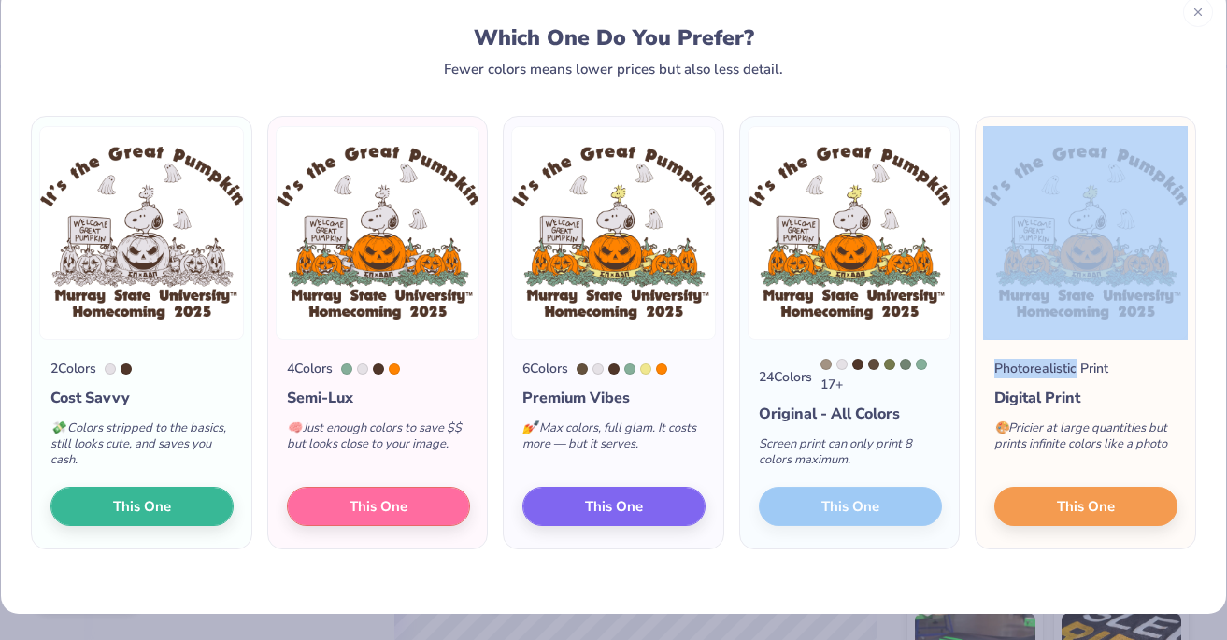
click at [820, 496] on div "24 Colors 17 + Original - All Colors Screen print can only print 8 colors maxim…" at bounding box center [850, 444] width 220 height 208
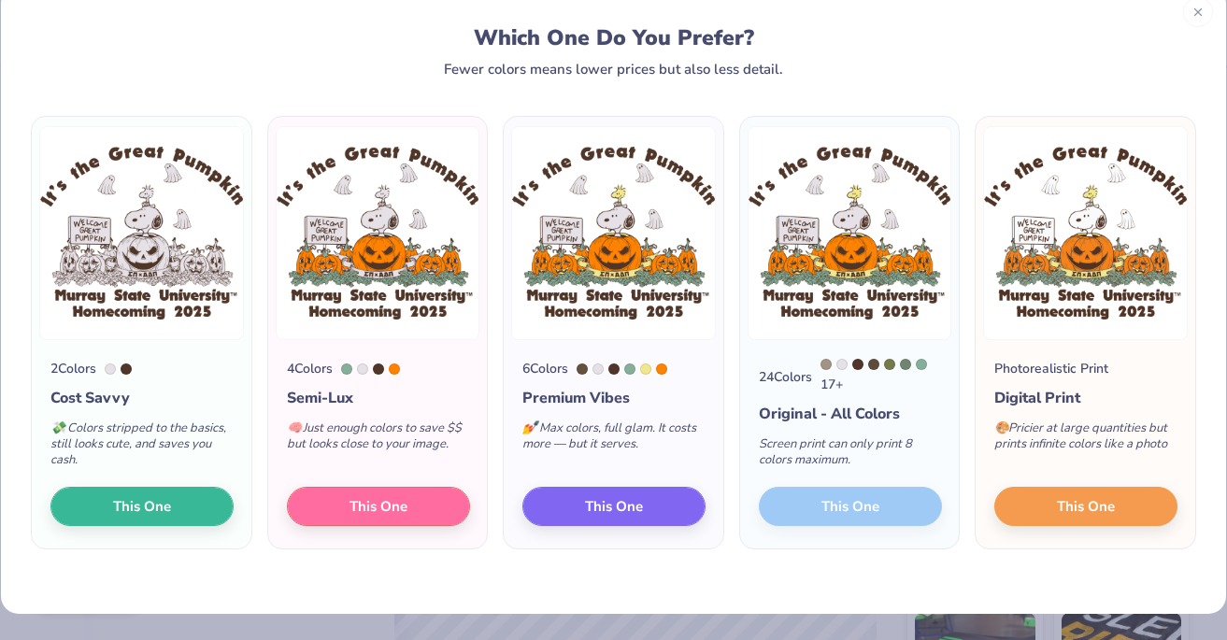
click at [807, 510] on div "24 Colors 17 + Original - All Colors Screen print can only print 8 colors maxim…" at bounding box center [850, 444] width 220 height 208
click at [830, 334] on img at bounding box center [850, 233] width 205 height 214
click at [834, 199] on img at bounding box center [850, 233] width 205 height 214
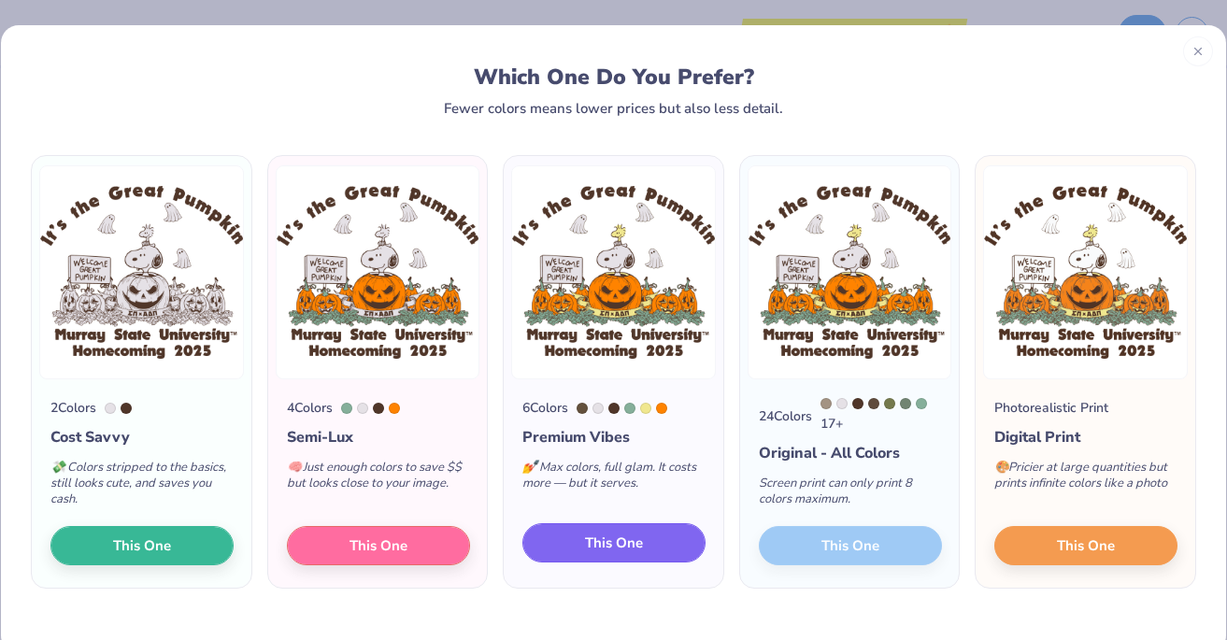
click at [586, 540] on span "This One" at bounding box center [614, 543] width 58 height 21
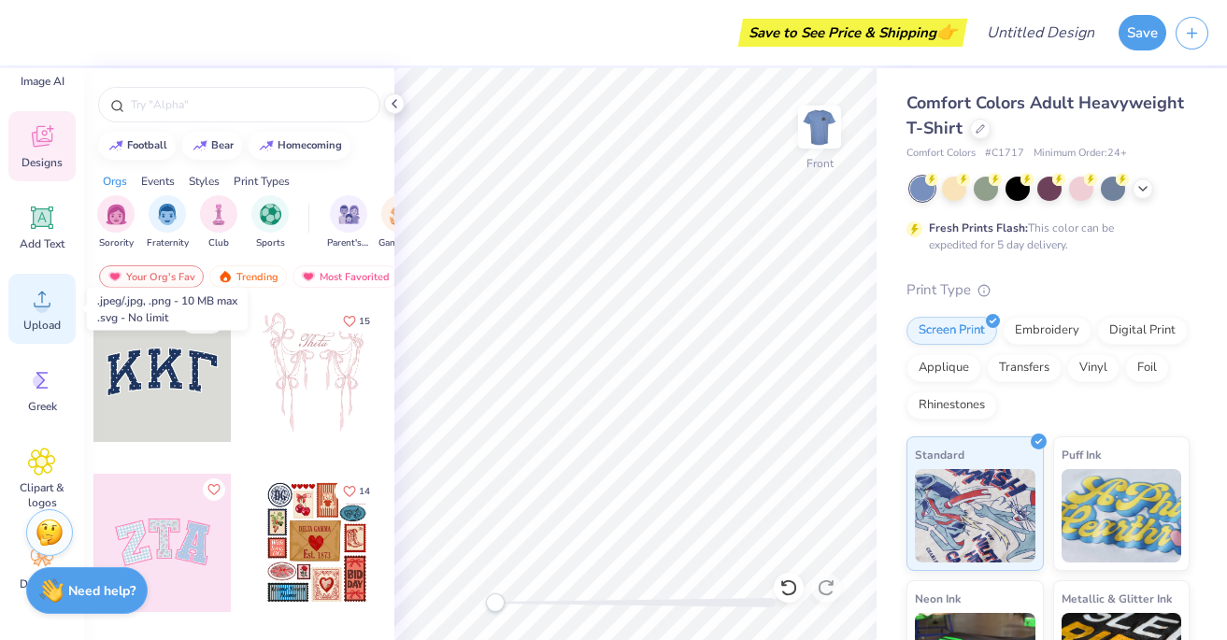
click at [61, 315] on div "Upload" at bounding box center [41, 309] width 67 height 70
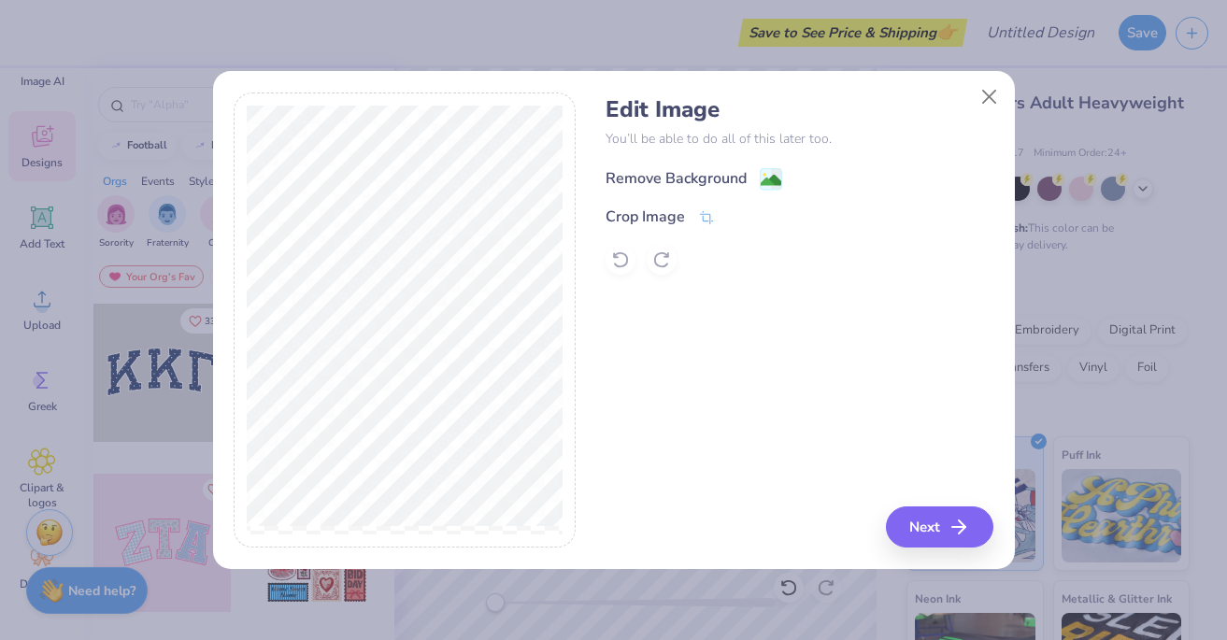
click at [734, 188] on div "Remove Background" at bounding box center [694, 178] width 177 height 23
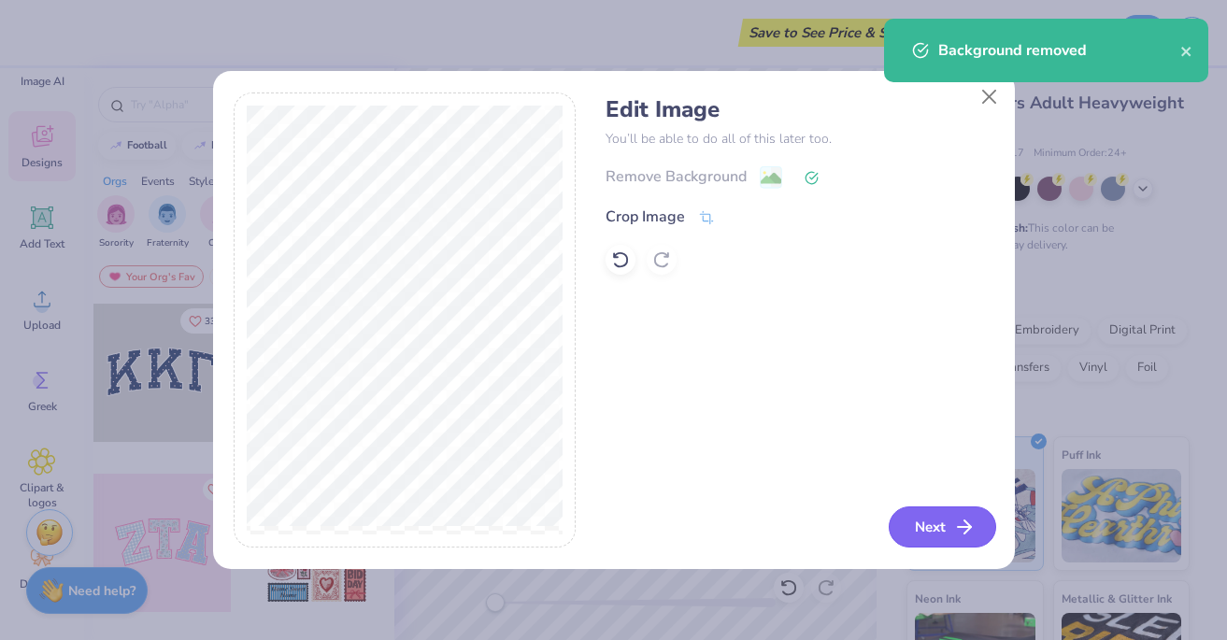
click at [928, 545] on button "Next" at bounding box center [942, 527] width 107 height 41
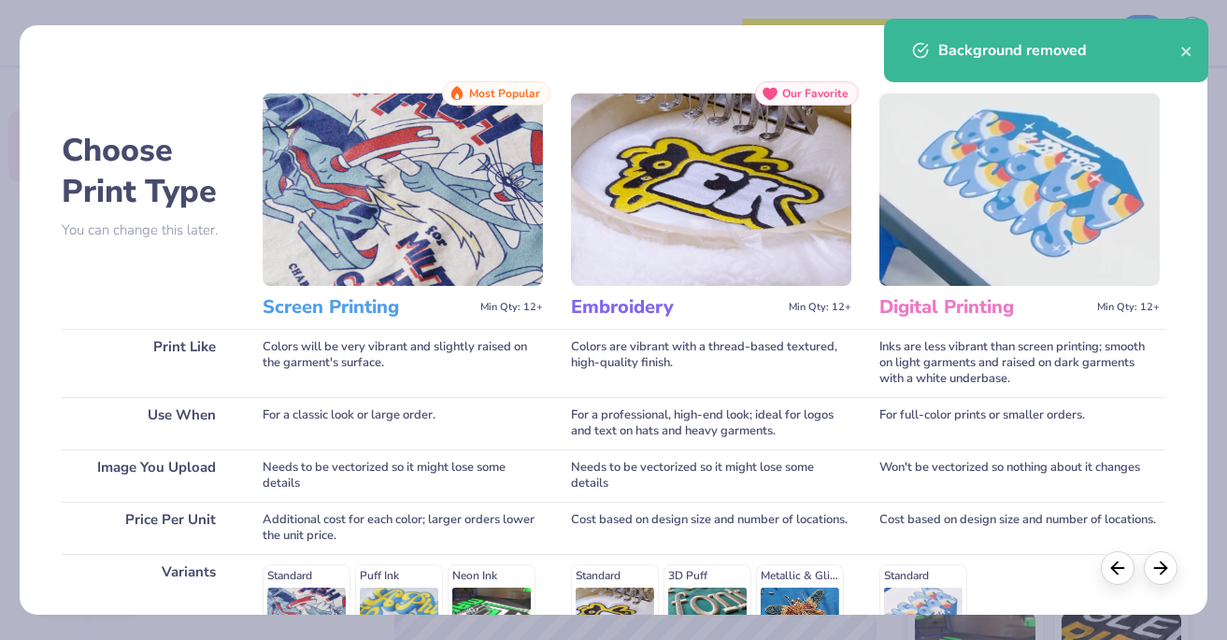
scroll to position [292, 0]
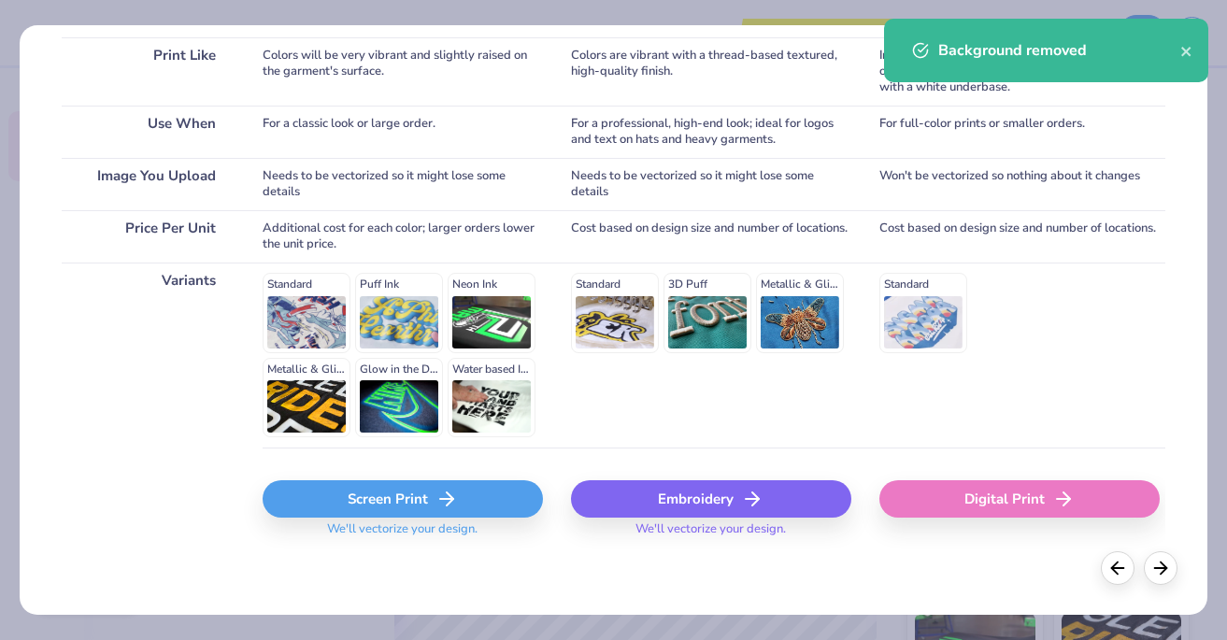
click at [477, 517] on div "Screen Print We'll vectorize your design." at bounding box center [403, 514] width 280 height 68
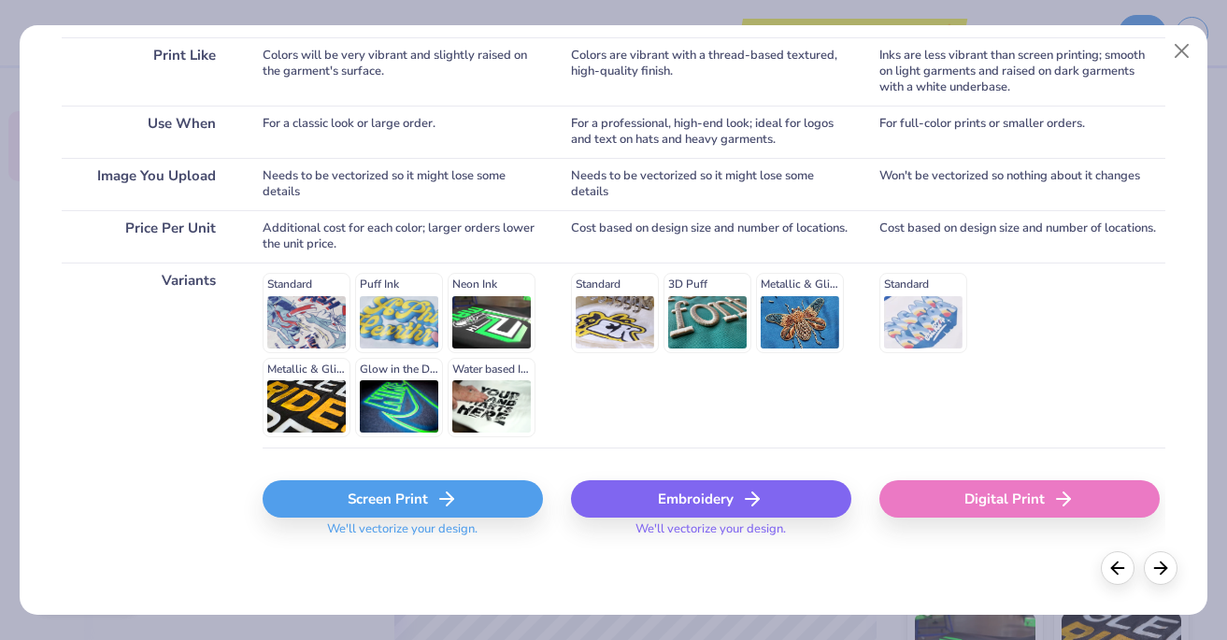
click at [474, 502] on div "Screen Print" at bounding box center [403, 498] width 280 height 37
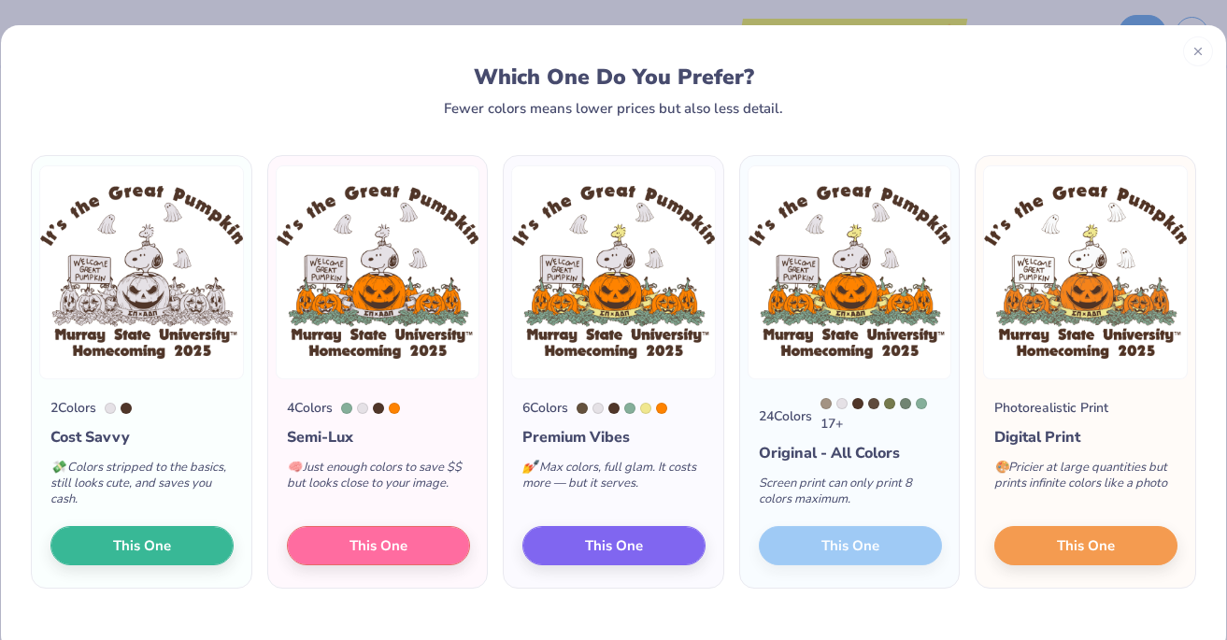
click at [835, 552] on div "24 Colors 17 + Original - All Colors Screen print can only print 8 colors maxim…" at bounding box center [850, 483] width 220 height 208
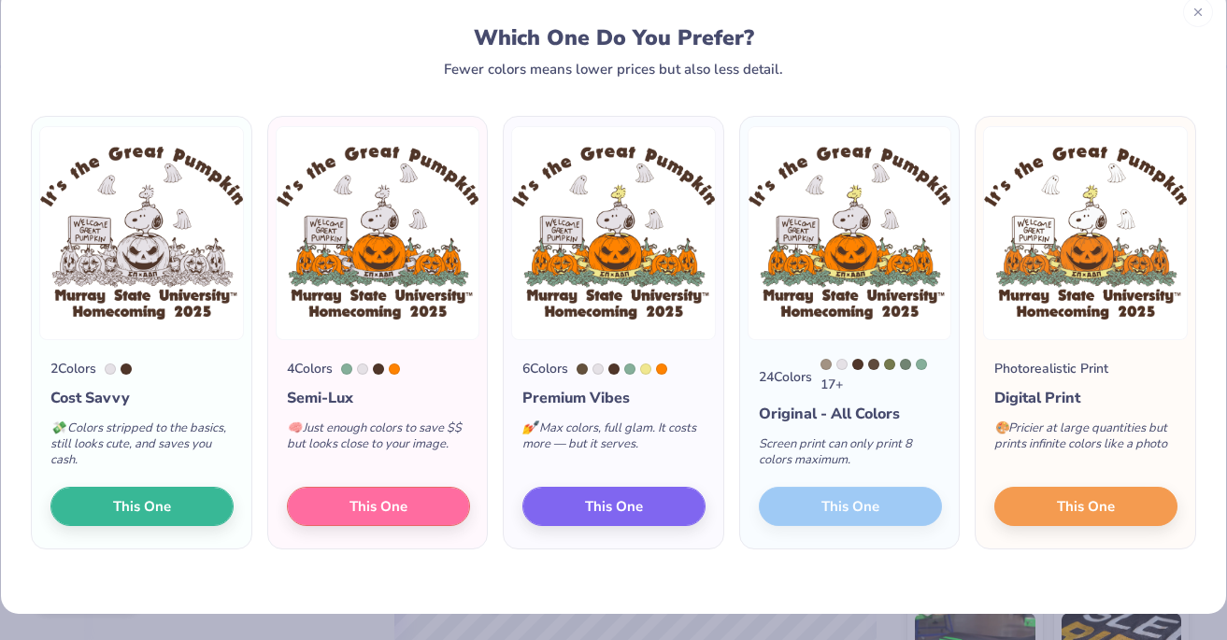
click at [843, 414] on div "Original - All Colors" at bounding box center [850, 414] width 183 height 22
click at [843, 381] on div "17 +" at bounding box center [881, 377] width 121 height 36
click at [839, 370] on div at bounding box center [841, 364] width 11 height 11
click at [644, 492] on button "This One" at bounding box center [613, 503] width 183 height 39
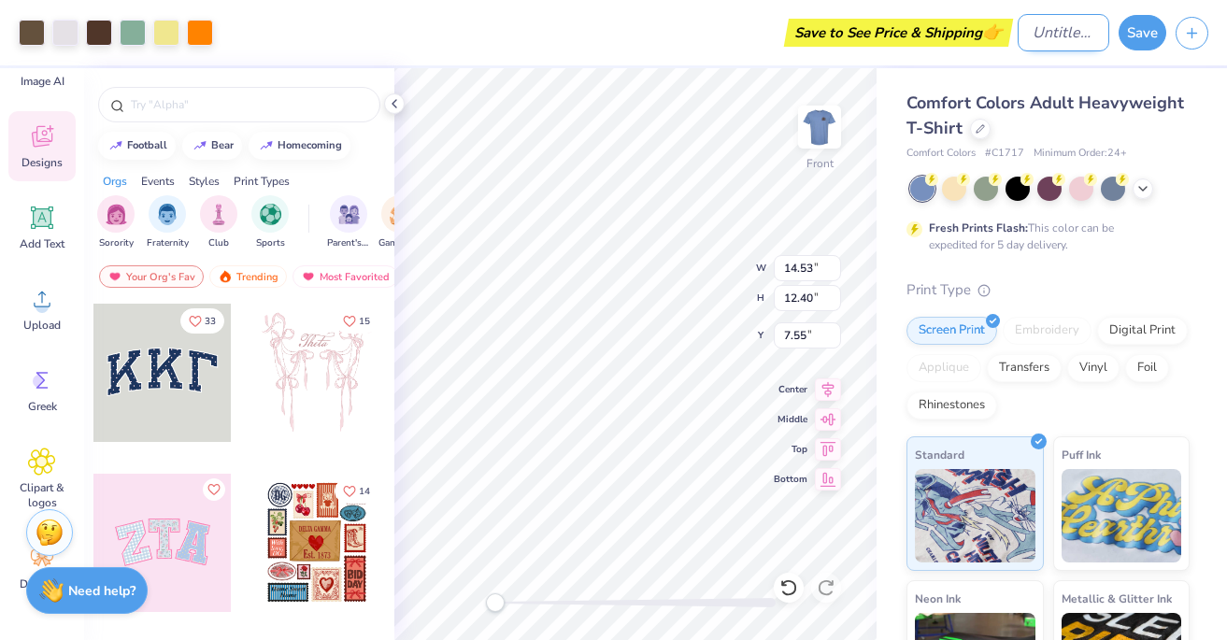
click at [1029, 37] on input "Design Title" at bounding box center [1064, 32] width 92 height 37
type input "Sigma Pi Homecoming"
click at [1127, 40] on button "Save" at bounding box center [1143, 30] width 48 height 36
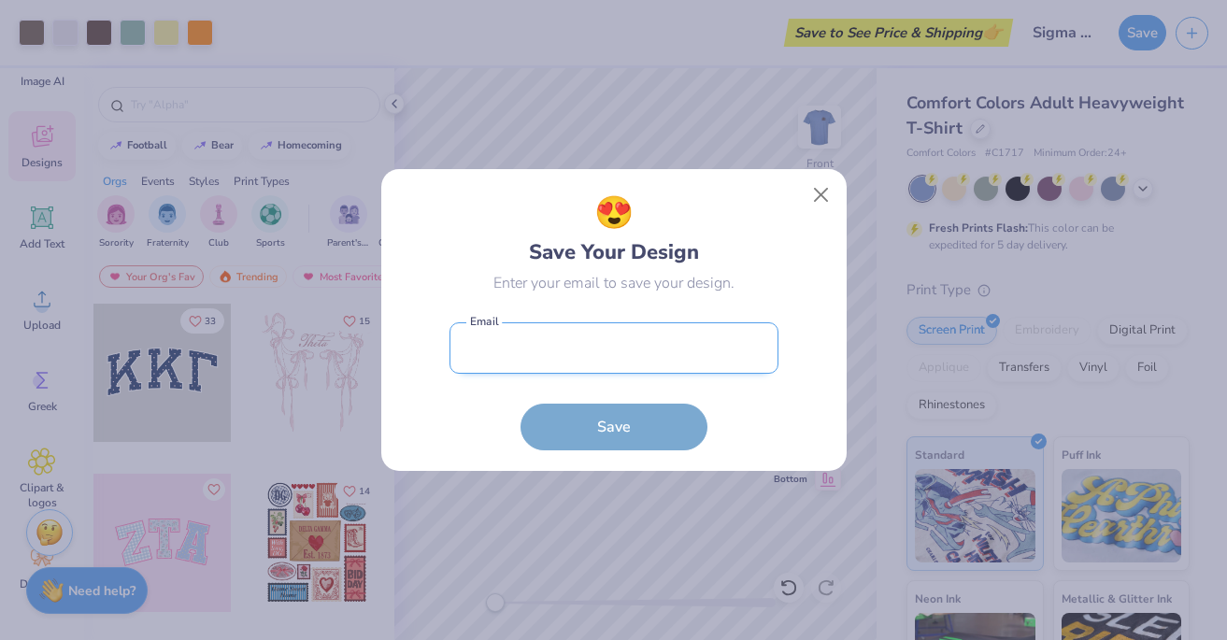
click at [590, 351] on input "email" at bounding box center [614, 347] width 329 height 51
type input "ehhl0112@gmail.com"
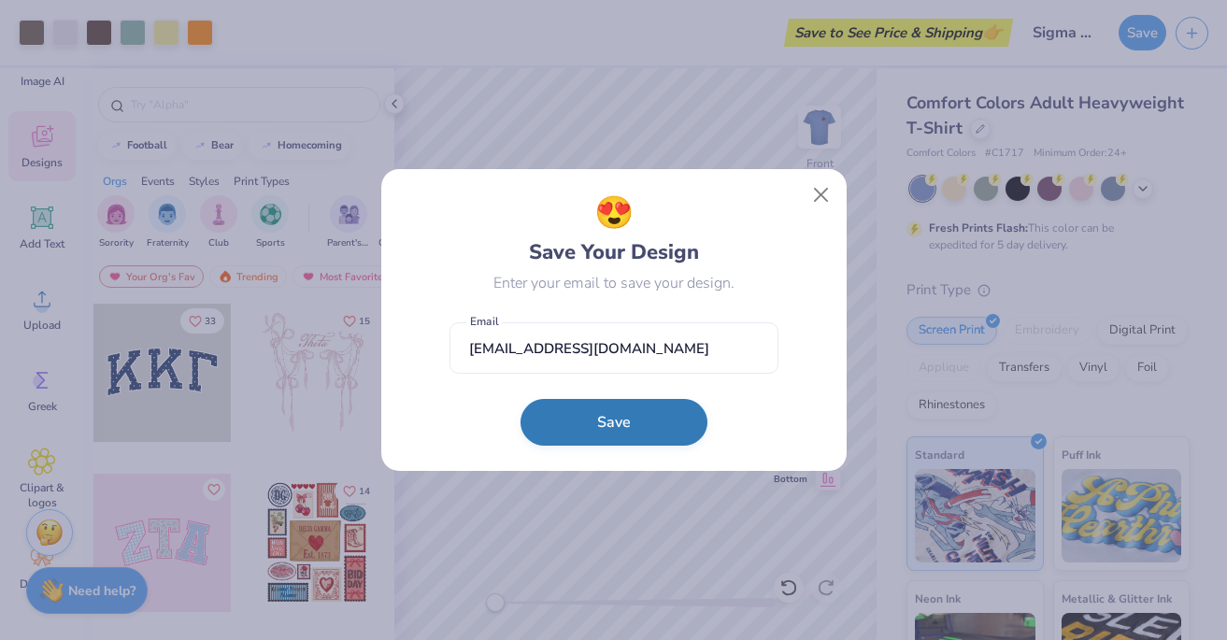
click at [593, 422] on button "Save" at bounding box center [614, 422] width 187 height 47
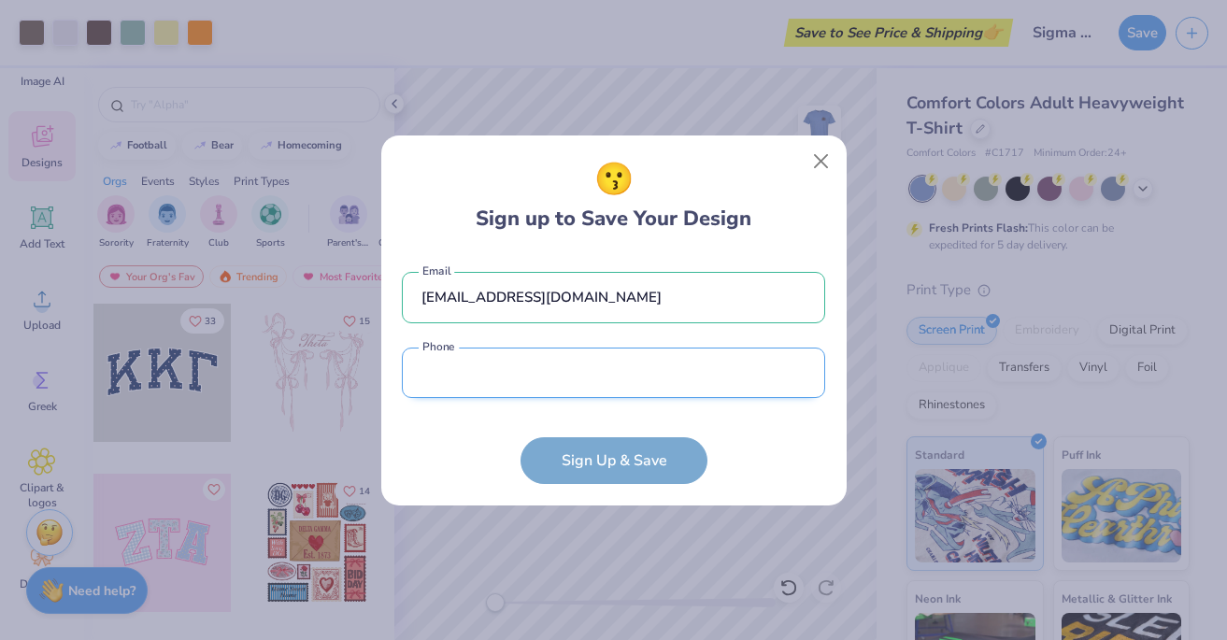
click at [581, 387] on input "tel" at bounding box center [613, 373] width 423 height 51
type input "(502) 345-8340"
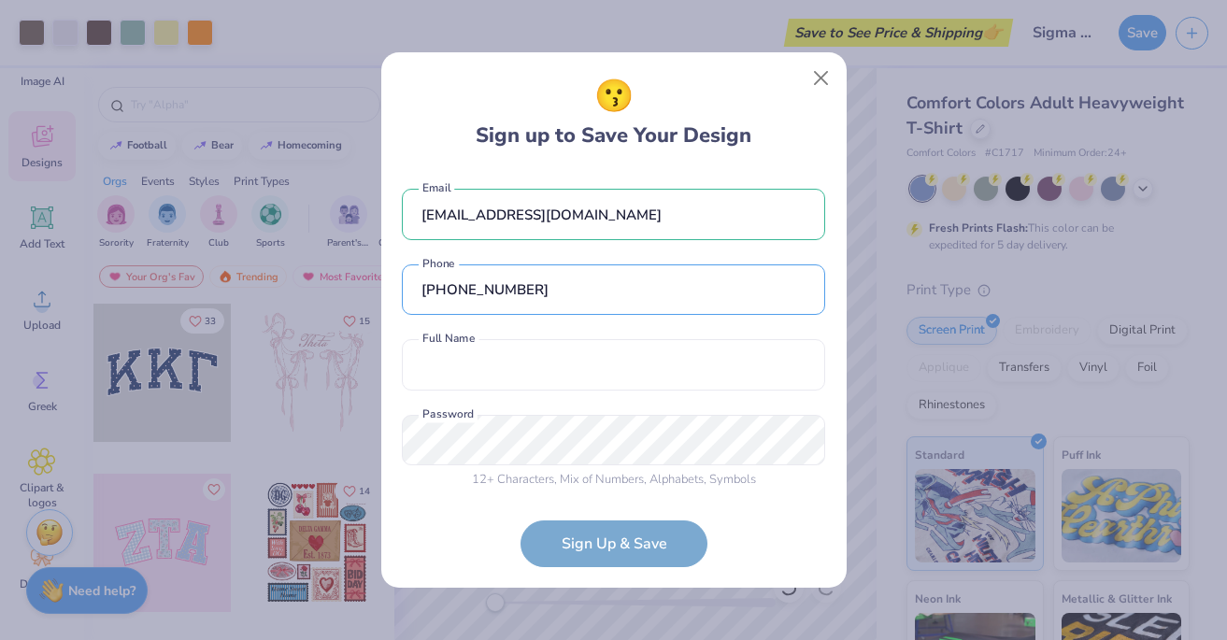
scroll to position [8, 0]
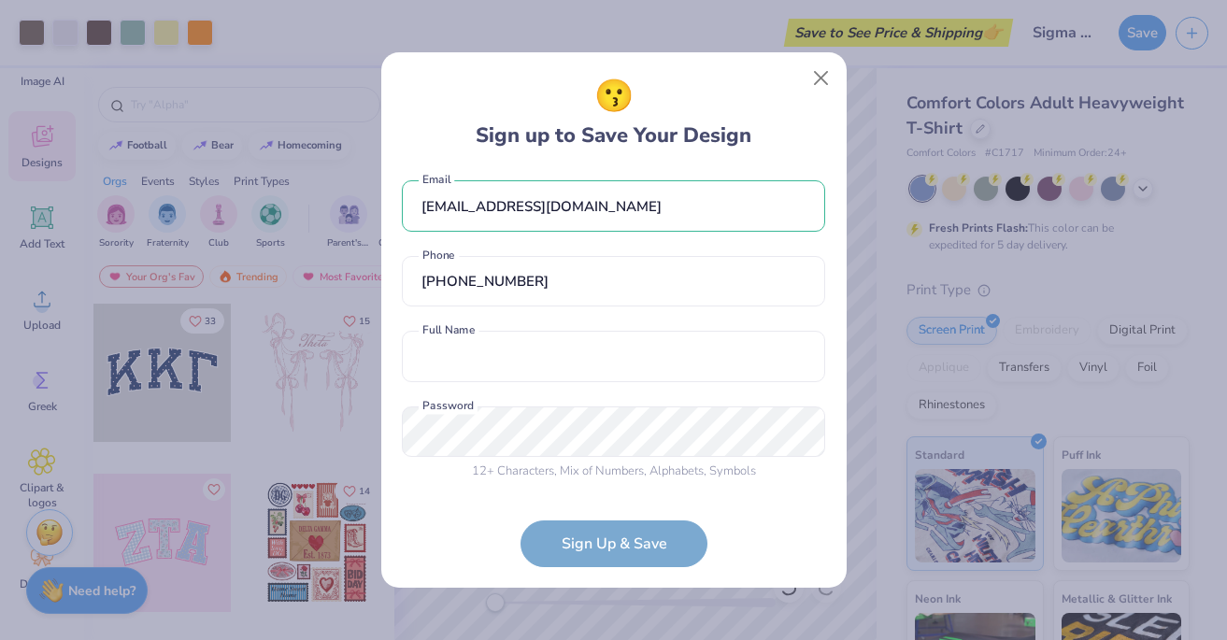
click at [569, 393] on div "ehhl0112@gmail.com Email (502) 345-8340 Phone Full Name is a required field Ful…" at bounding box center [613, 330] width 423 height 321
click at [569, 380] on input "text" at bounding box center [613, 356] width 423 height 51
type input "Lizzy Lepley"
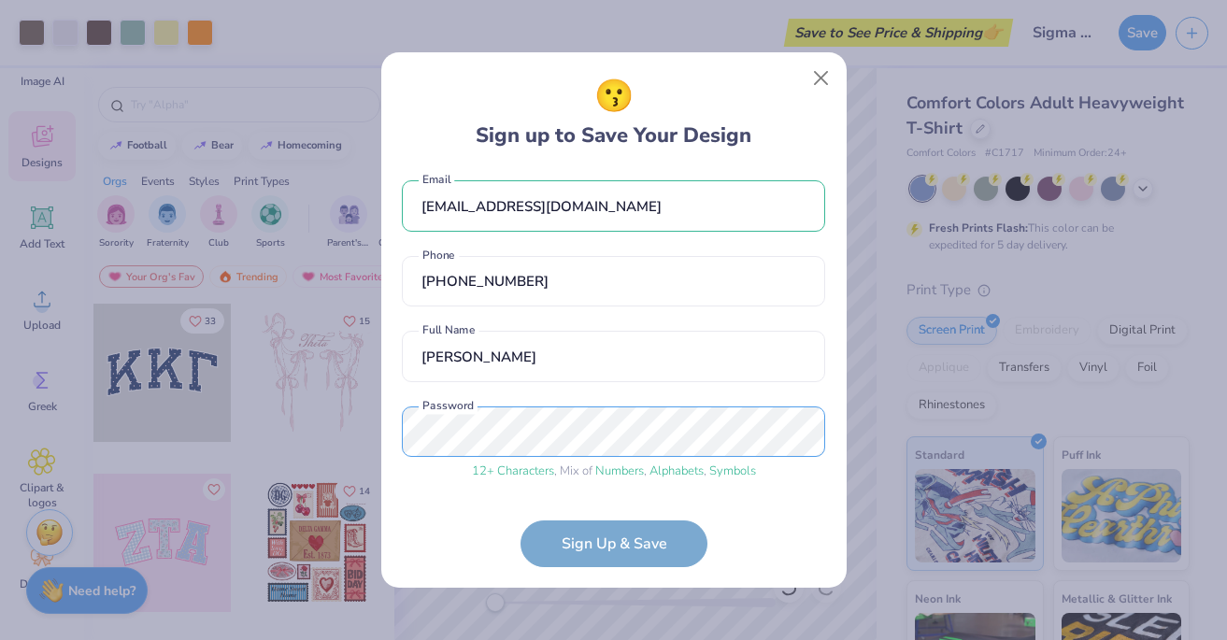
scroll to position [79, 0]
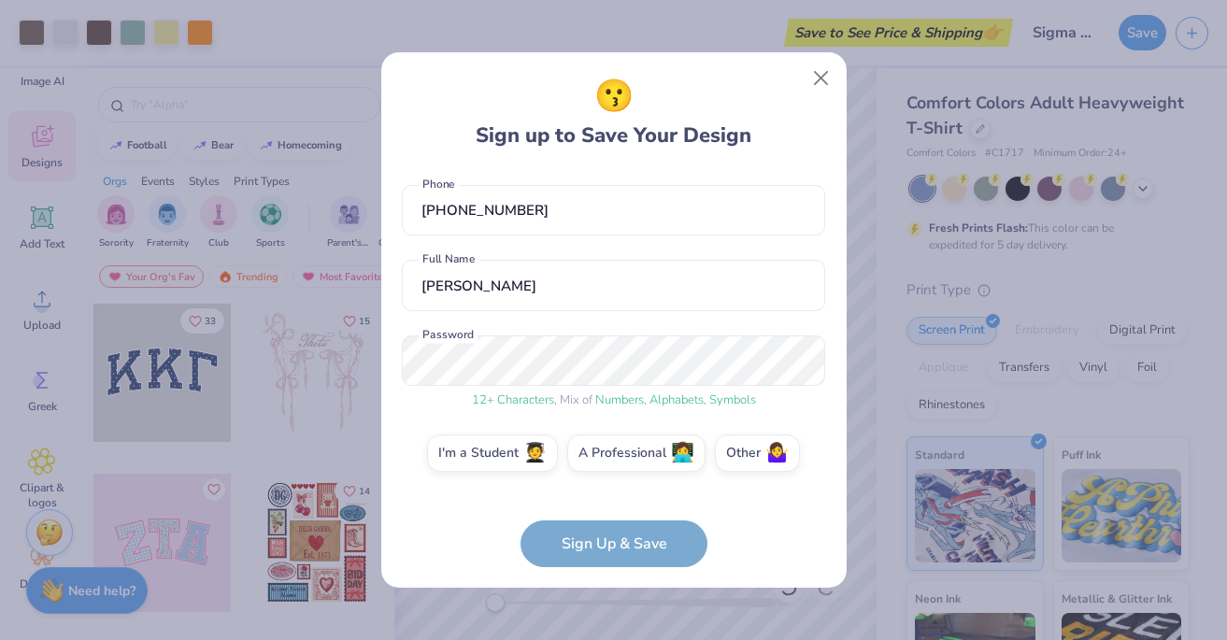
click at [578, 550] on form "ehhl0112@gmail.com Email (502) 345-8340 Phone Lizzy Lepley Full Name 12 + Chara…" at bounding box center [613, 368] width 423 height 397
click at [521, 469] on label "I'm a Student 🧑‍🎓" at bounding box center [492, 450] width 131 height 37
click at [607, 531] on input "I'm a Student 🧑‍🎓" at bounding box center [613, 537] width 12 height 12
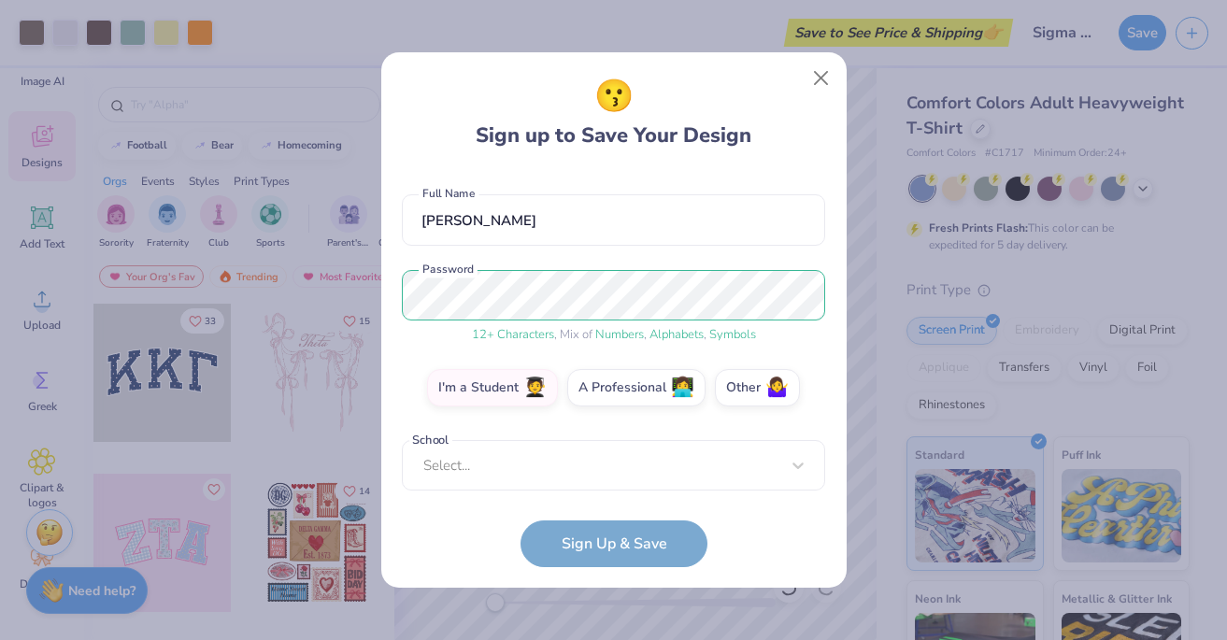
click at [559, 527] on form "ehhl0112@gmail.com Email (502) 345-8340 Phone Lizzy Lepley Full Name 12 + Chara…" at bounding box center [613, 368] width 423 height 397
click at [559, 473] on div "Select..." at bounding box center [613, 465] width 423 height 51
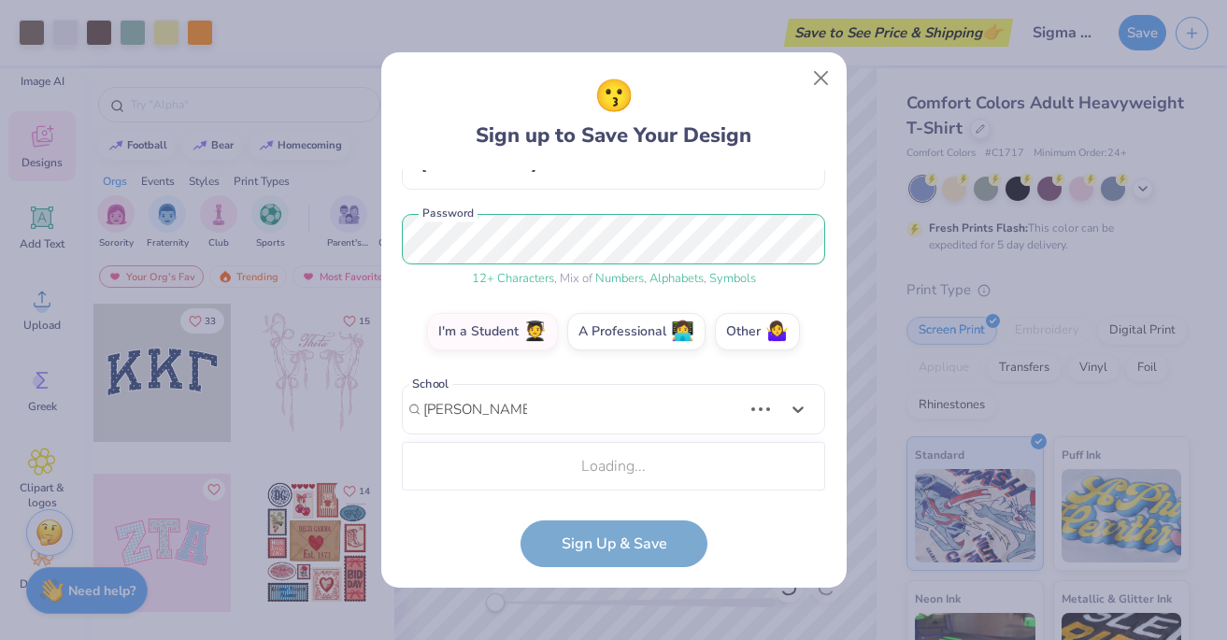
scroll to position [435, 0]
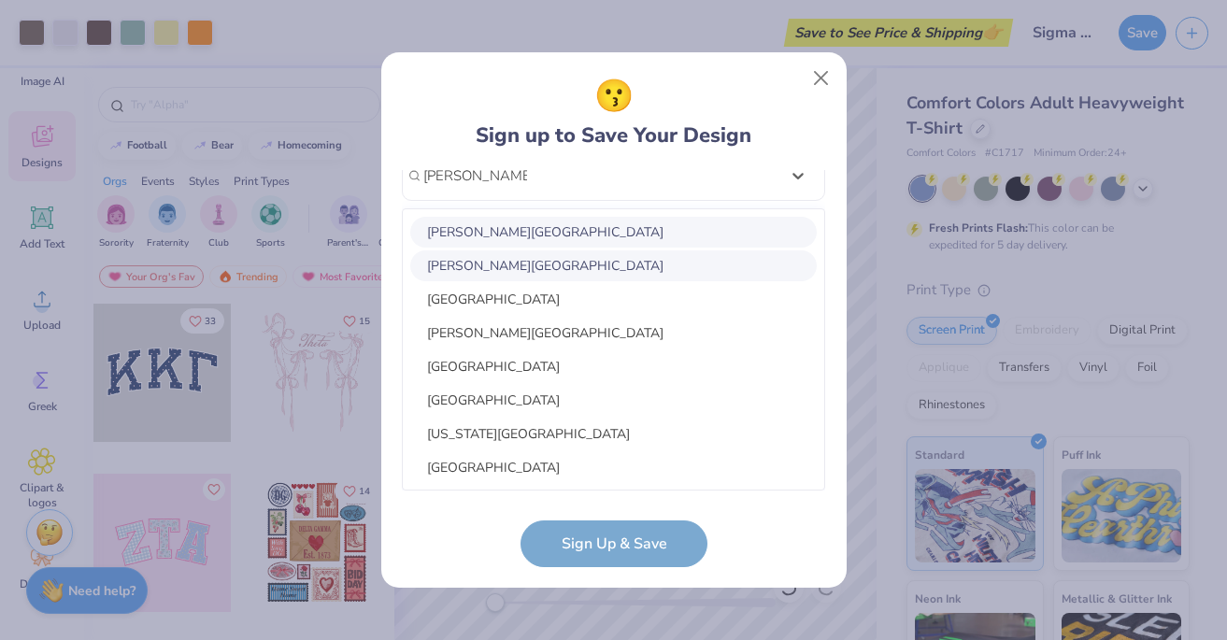
click at [545, 243] on div "Murray State University" at bounding box center [613, 232] width 407 height 31
type input "murray state uni"
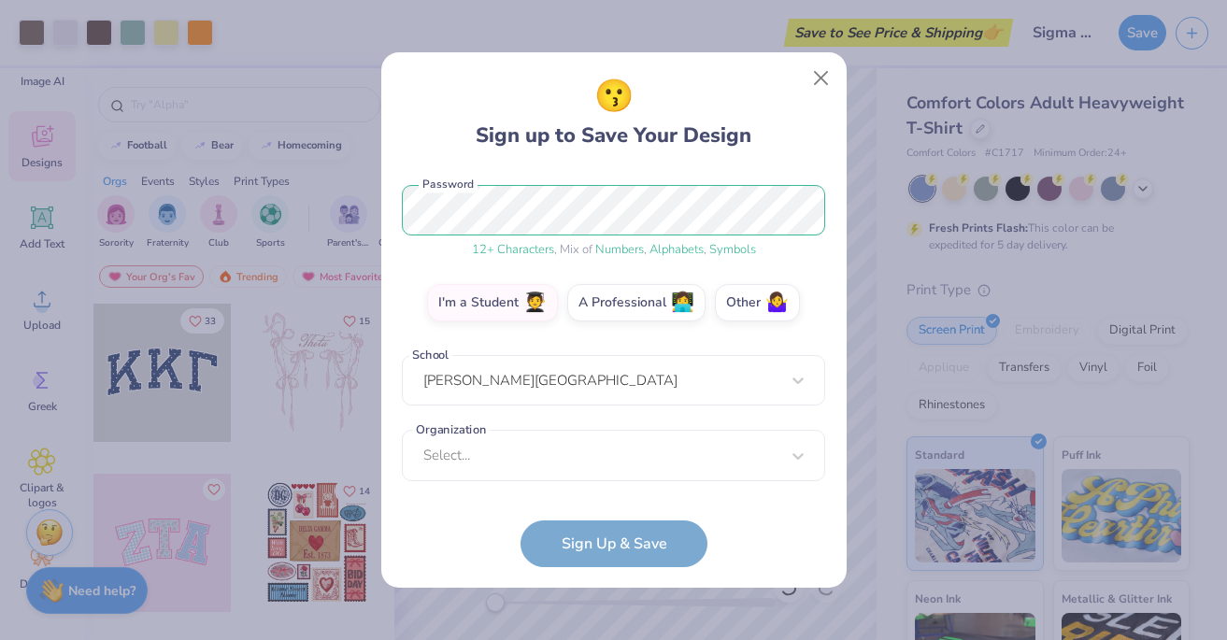
scroll to position [230, 0]
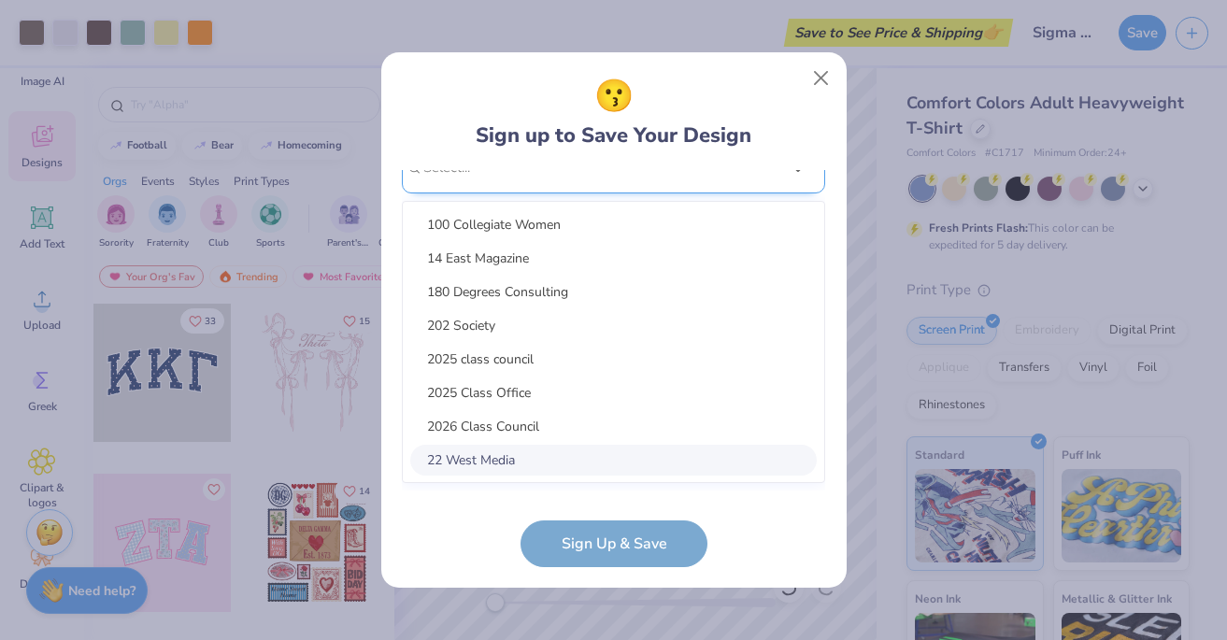
click at [564, 465] on div "option focused, 8 of 15. 15 results available. Use Up and Down to choose option…" at bounding box center [613, 312] width 423 height 341
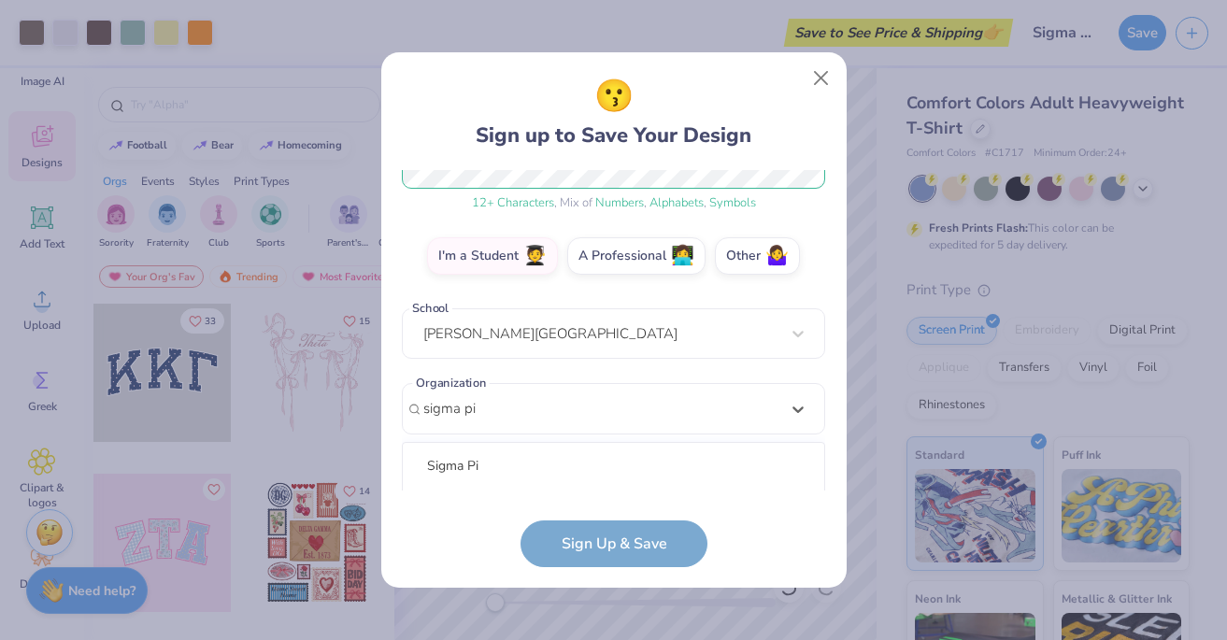
scroll to position [510, 0]
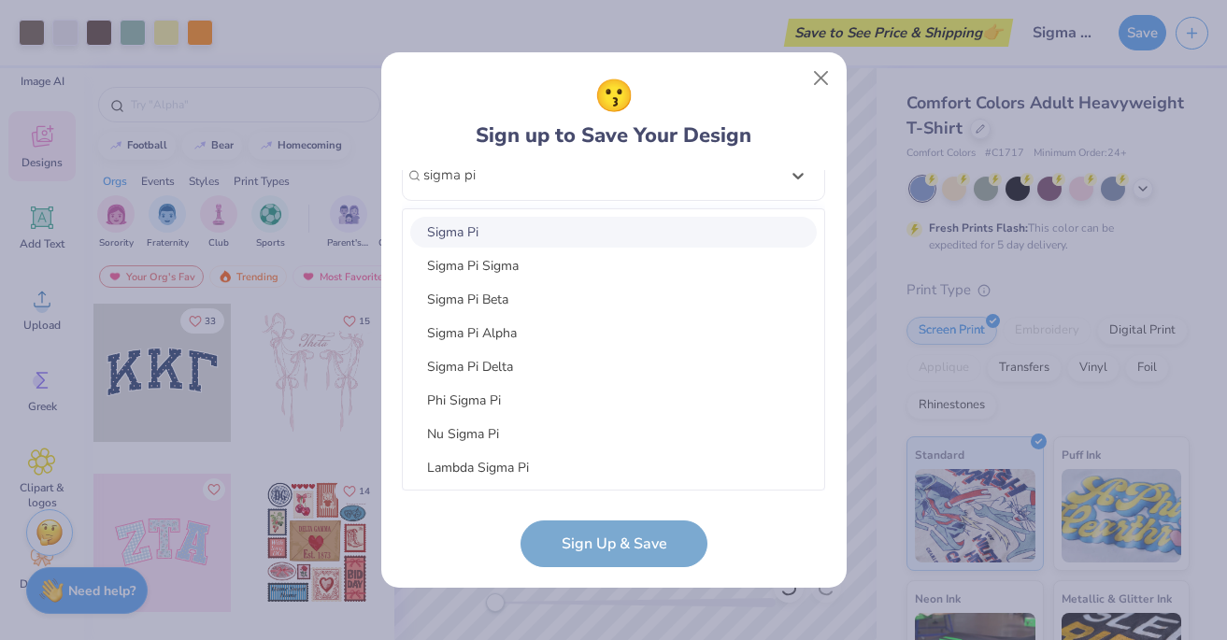
click at [578, 234] on div "Sigma Pi" at bounding box center [613, 232] width 407 height 31
type input "sigma pi"
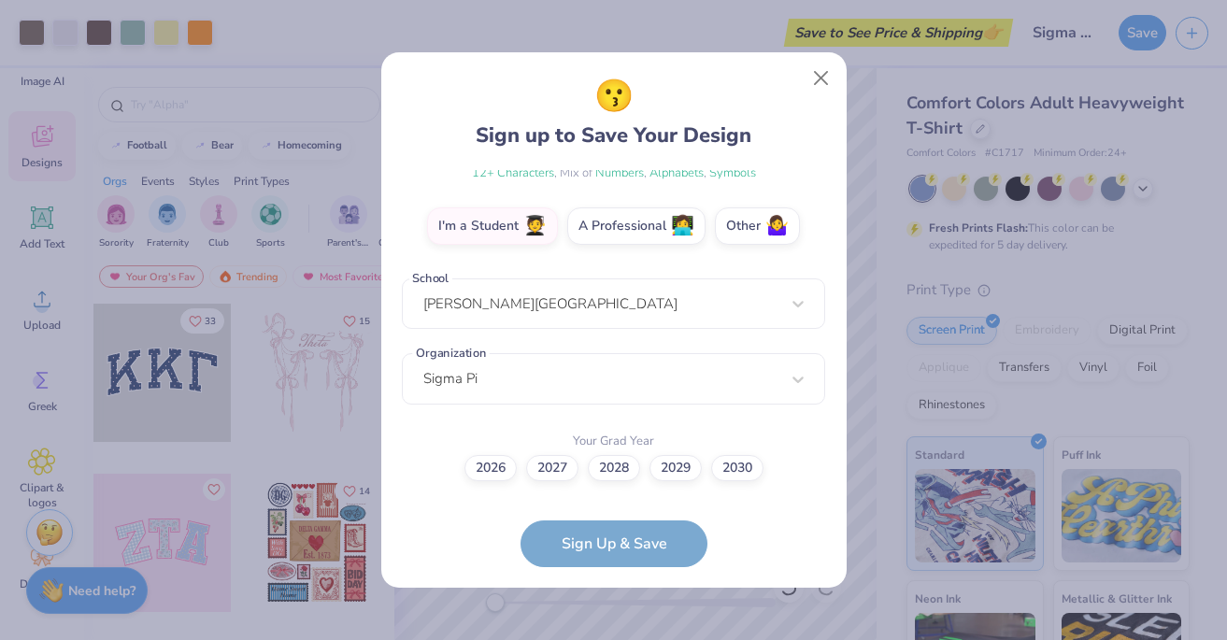
scroll to position [306, 0]
click at [598, 533] on form "ehhl0112@gmail.com Email (502) 345-8340 Phone Lizzy Lepley Full Name 12 + Chara…" at bounding box center [613, 368] width 423 height 397
click at [482, 469] on label "2026" at bounding box center [490, 466] width 52 height 26
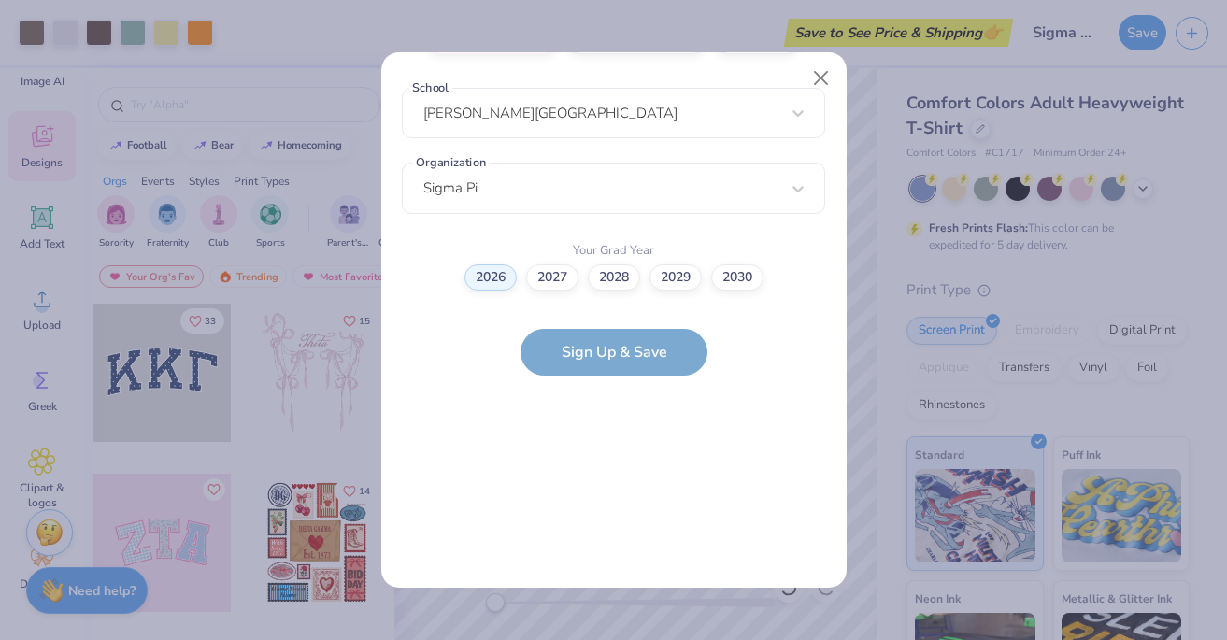
scroll to position [0, 0]
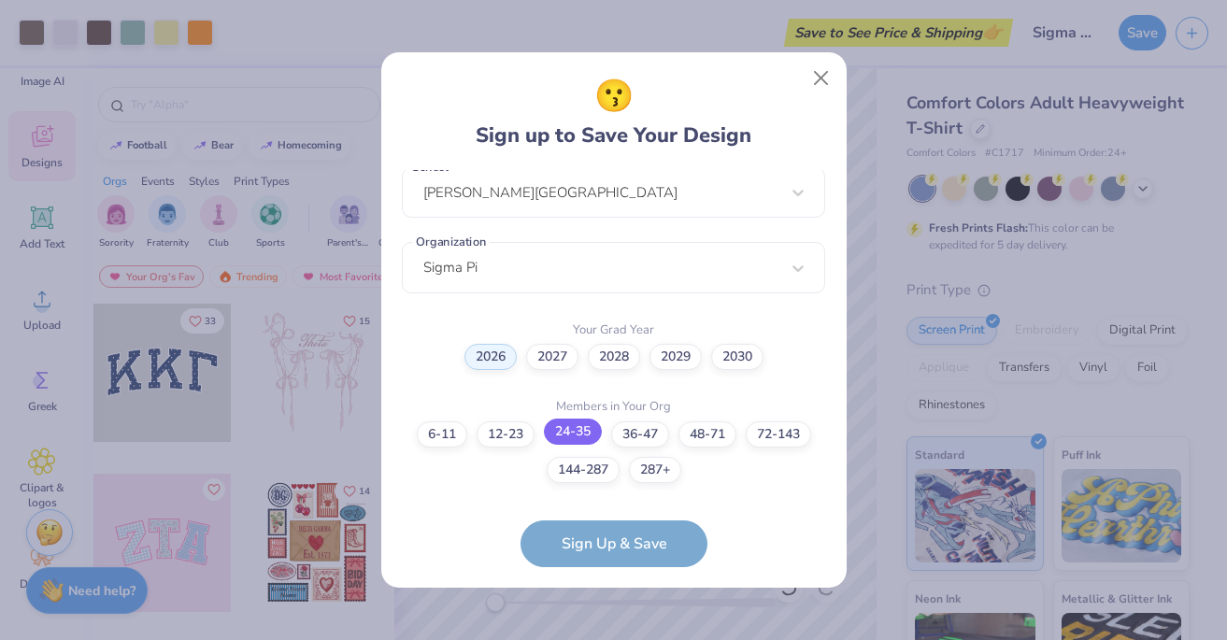
click at [577, 436] on label "24-35" at bounding box center [573, 432] width 58 height 26
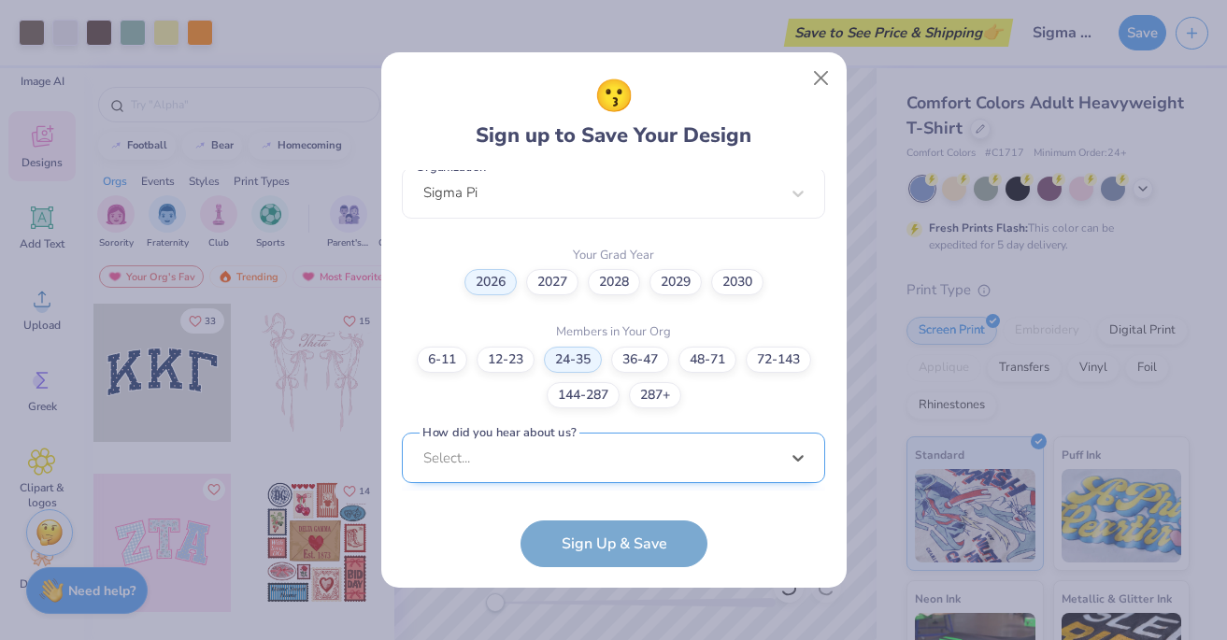
click at [559, 466] on div "option Pinterest focused, 1 of 15. 15 results available. Use Up and Down to cho…" at bounding box center [613, 603] width 423 height 341
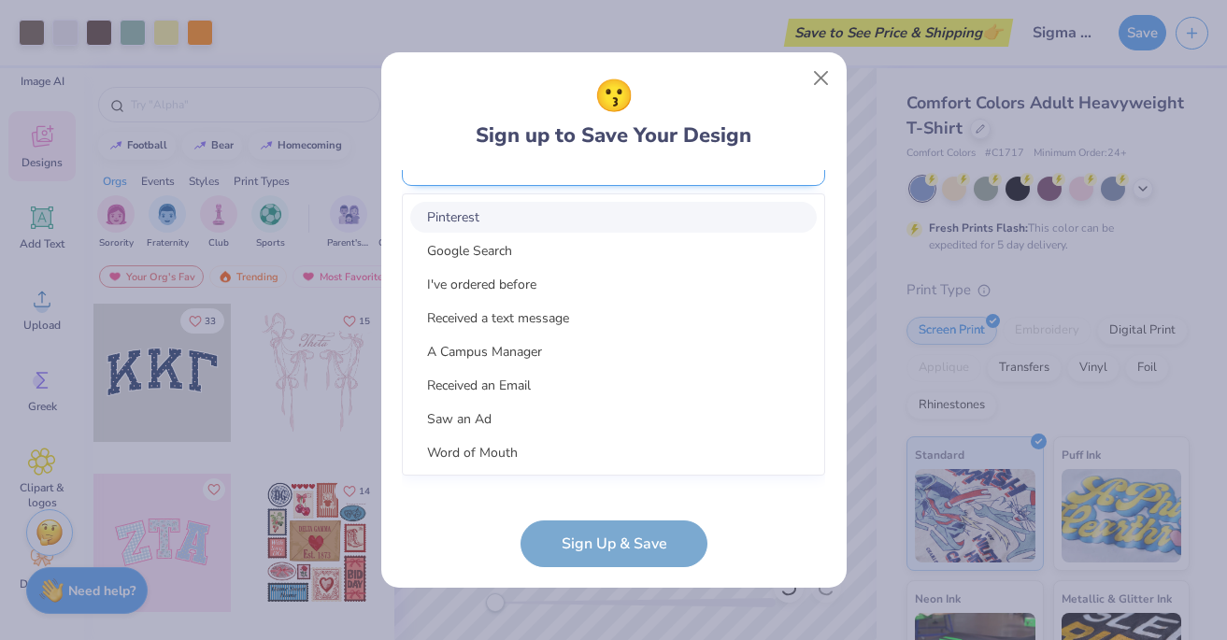
scroll to position [773, 0]
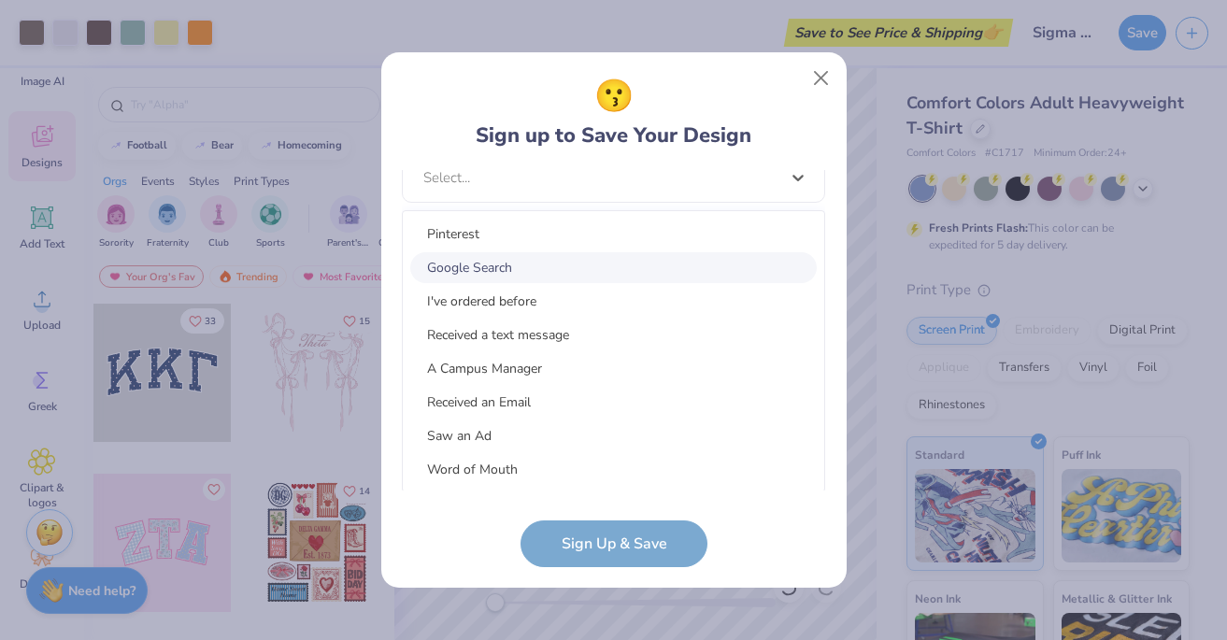
click at [583, 270] on div "Google Search" at bounding box center [613, 267] width 407 height 31
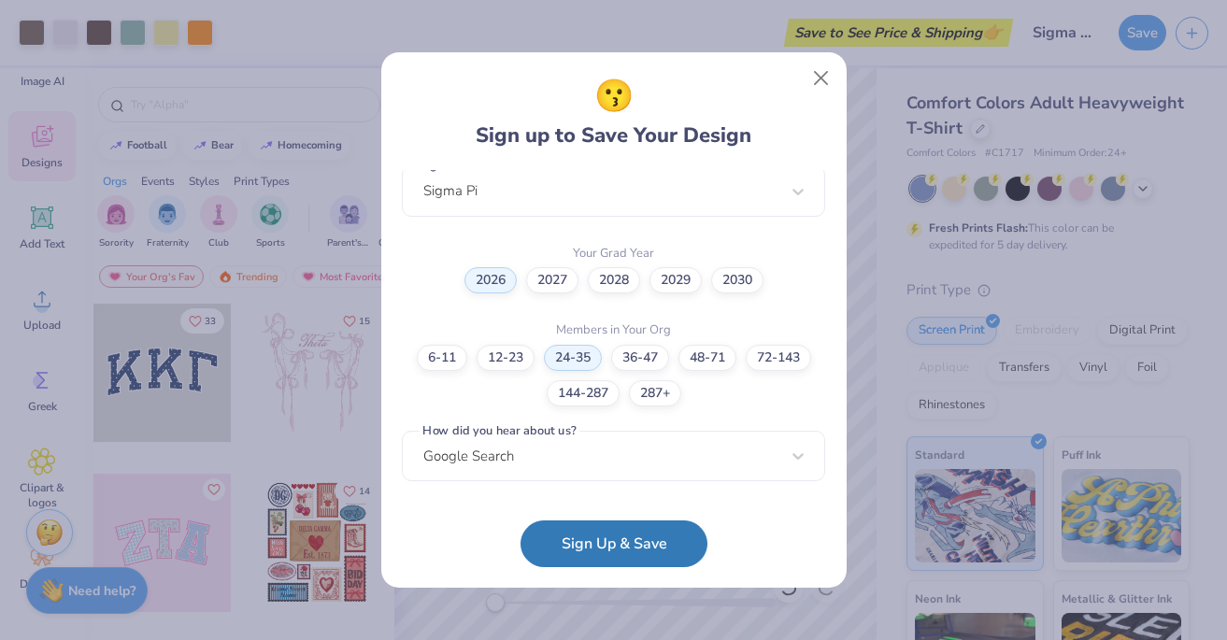
scroll to position [493, 0]
click at [584, 530] on button "Sign Up & Save" at bounding box center [614, 544] width 187 height 47
